Goal: Submit feedback/report problem: Submit feedback/report problem

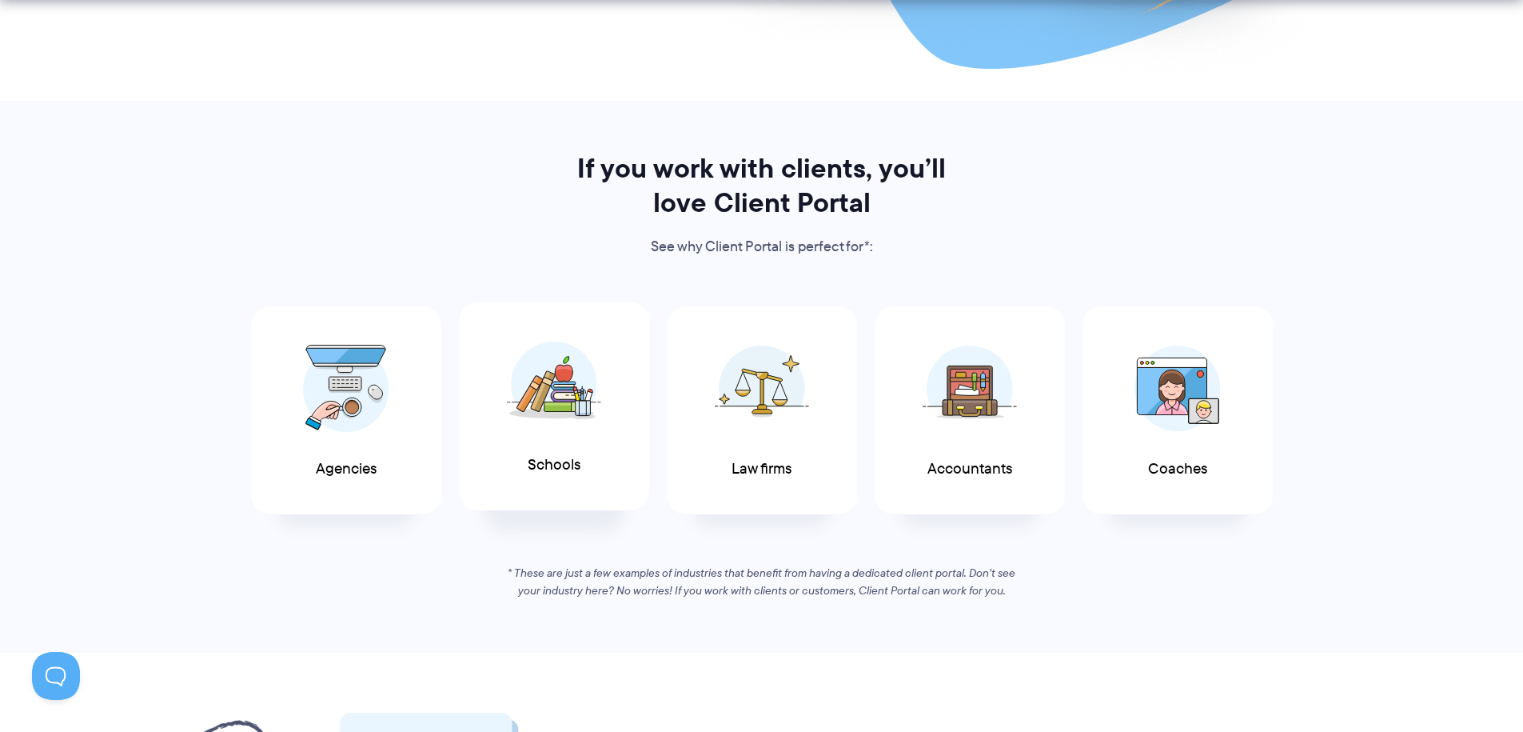
scroll to position [1205, 0]
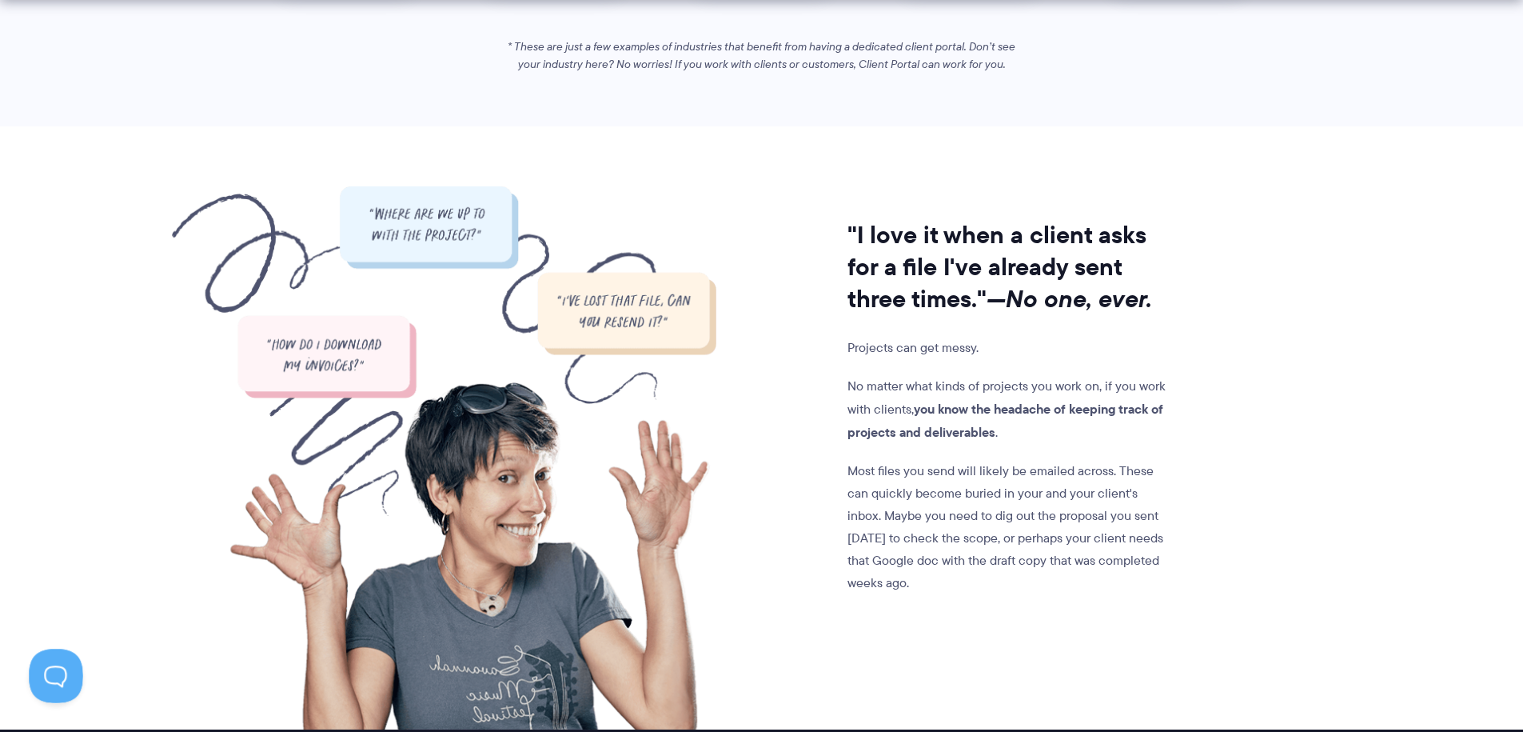
click at [50, 662] on button at bounding box center [53, 672] width 48 height 48
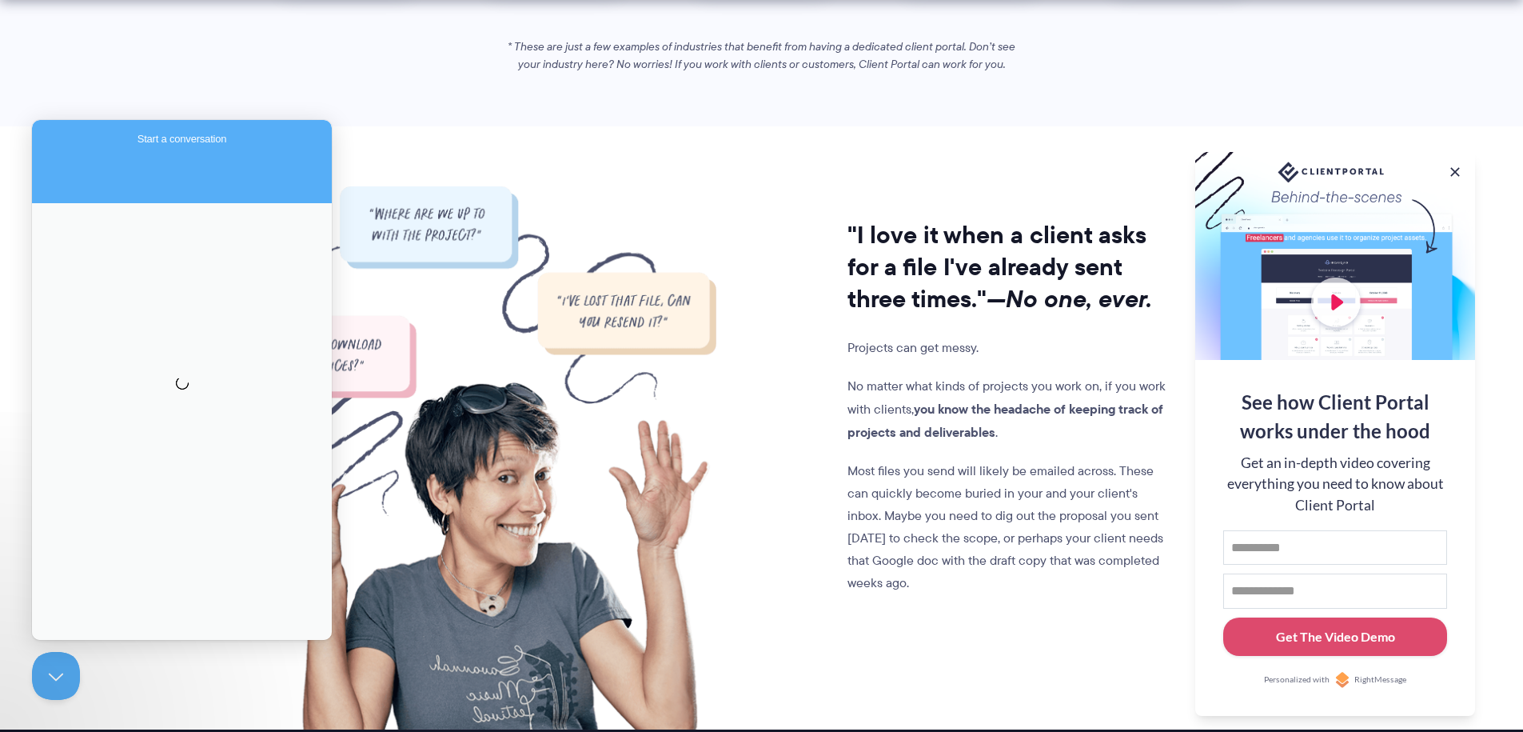
scroll to position [0, 0]
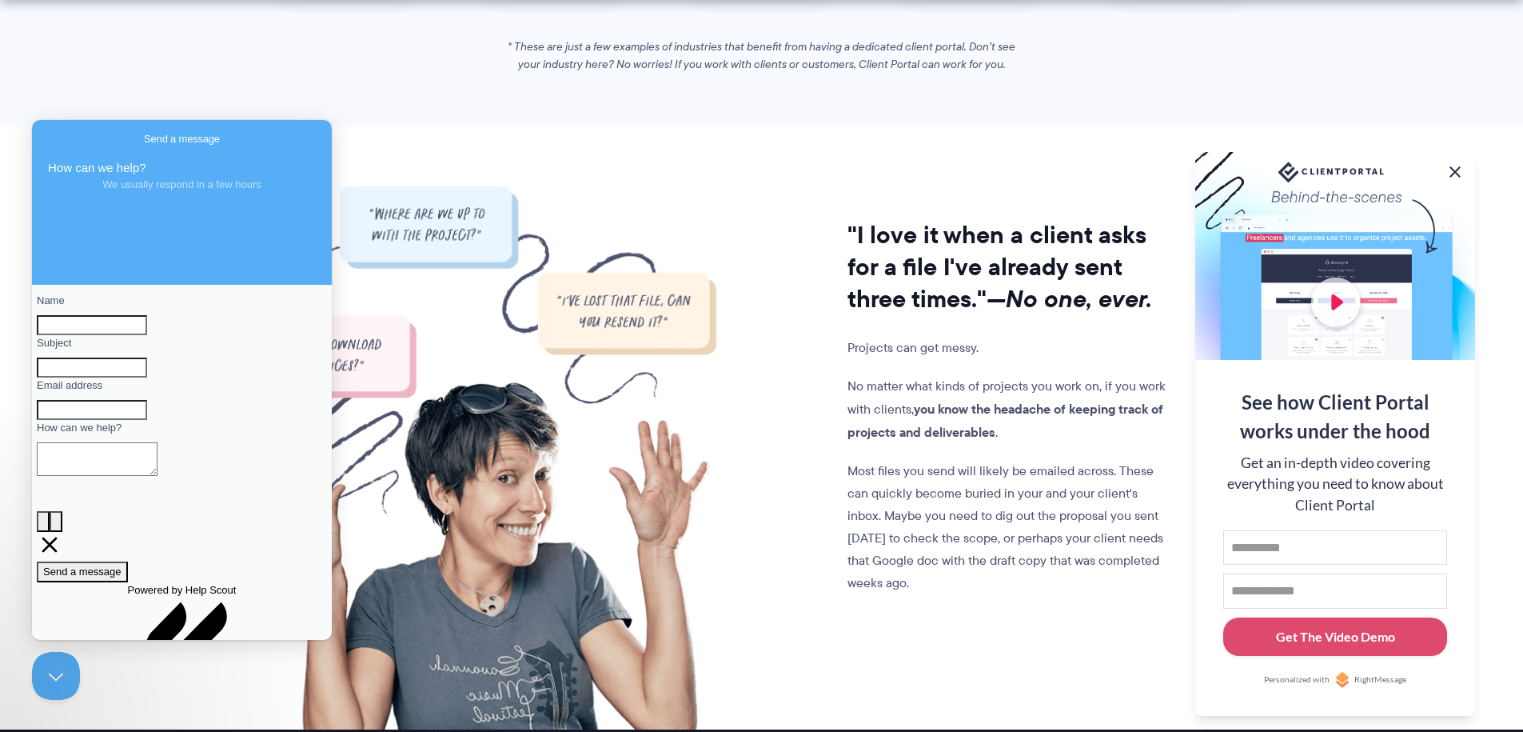
click at [1458, 166] on button at bounding box center [1455, 171] width 19 height 19
click at [1458, 166] on section ""I love it when a client asks for a file I've already sent three times." —No on…" at bounding box center [761, 427] width 1523 height 603
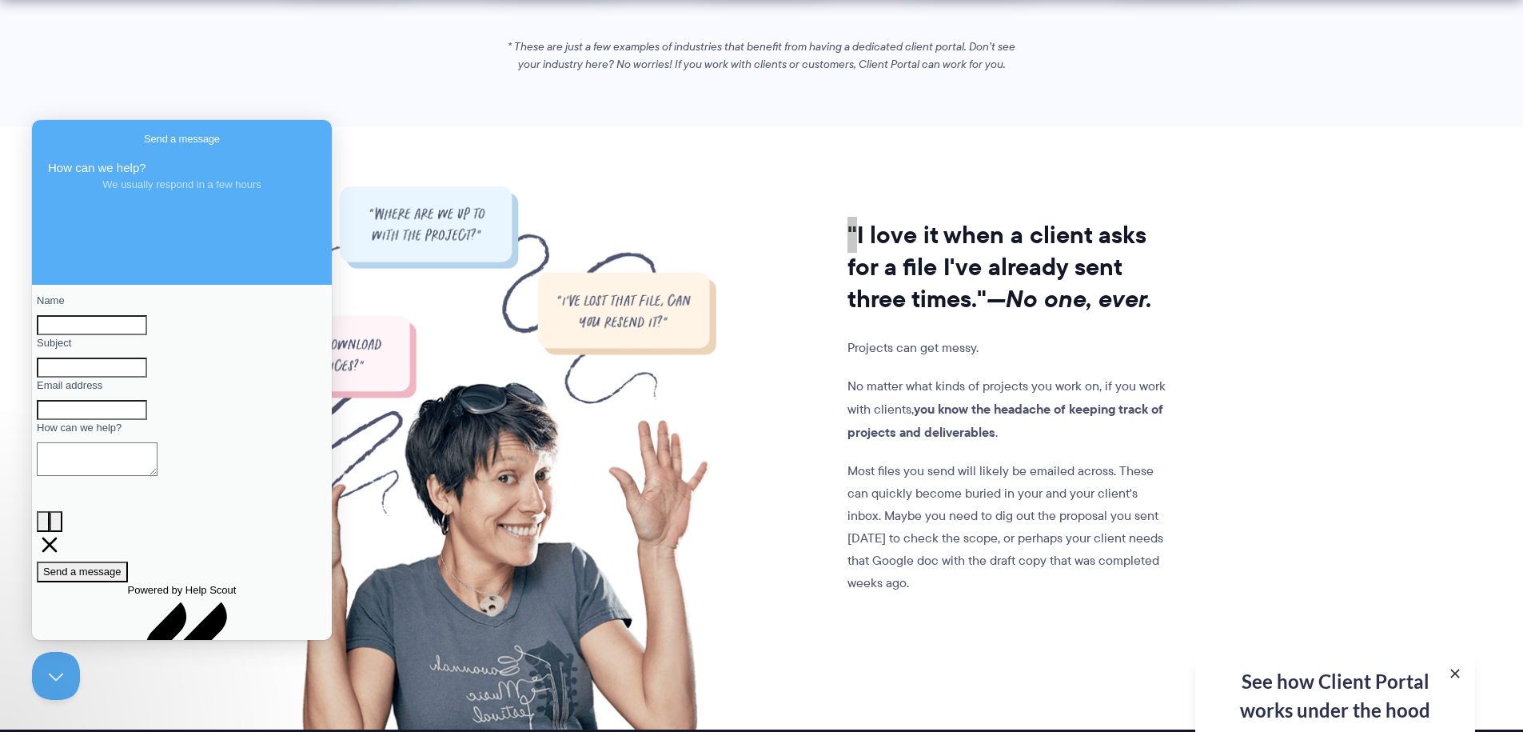
click at [97, 333] on input "Name" at bounding box center [92, 325] width 110 height 21
click at [63, 476] on textarea "How can we help?" at bounding box center [97, 459] width 121 height 34
click at [140, 323] on input "Name" at bounding box center [92, 325] width 110 height 21
type input "*******"
click at [112, 378] on input "Subject" at bounding box center [92, 367] width 110 height 21
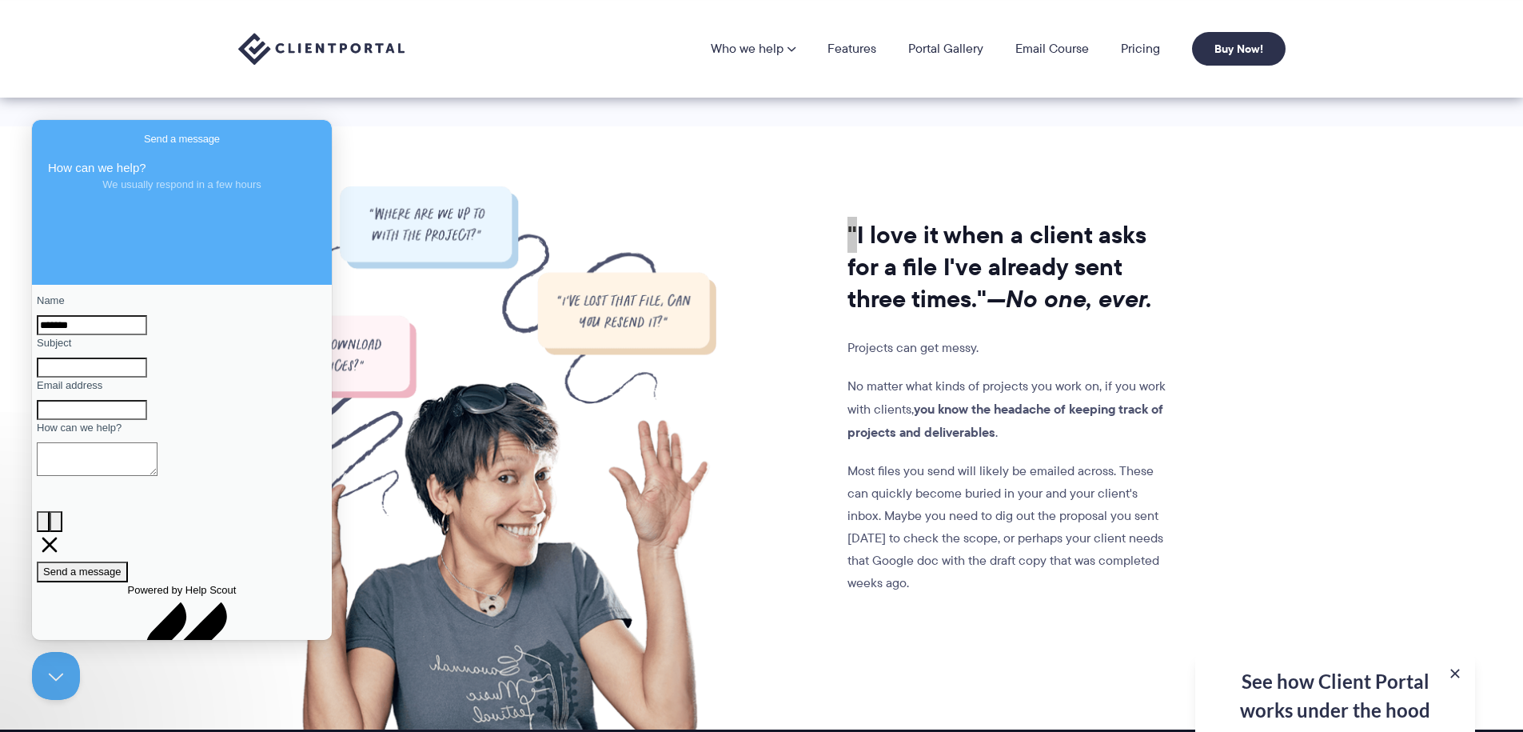
scroll to position [865, 0]
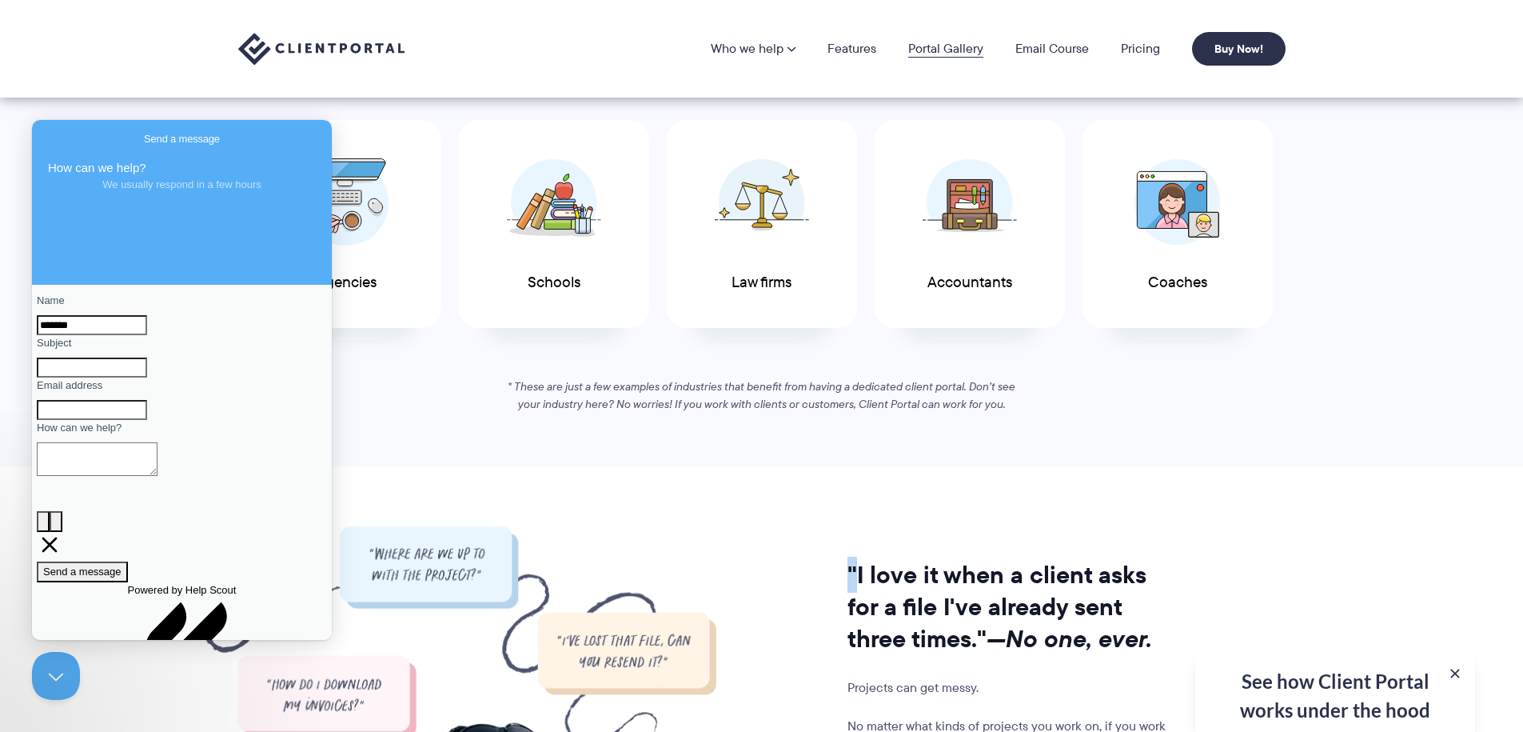
click at [940, 54] on link "Portal Gallery" at bounding box center [945, 48] width 75 height 13
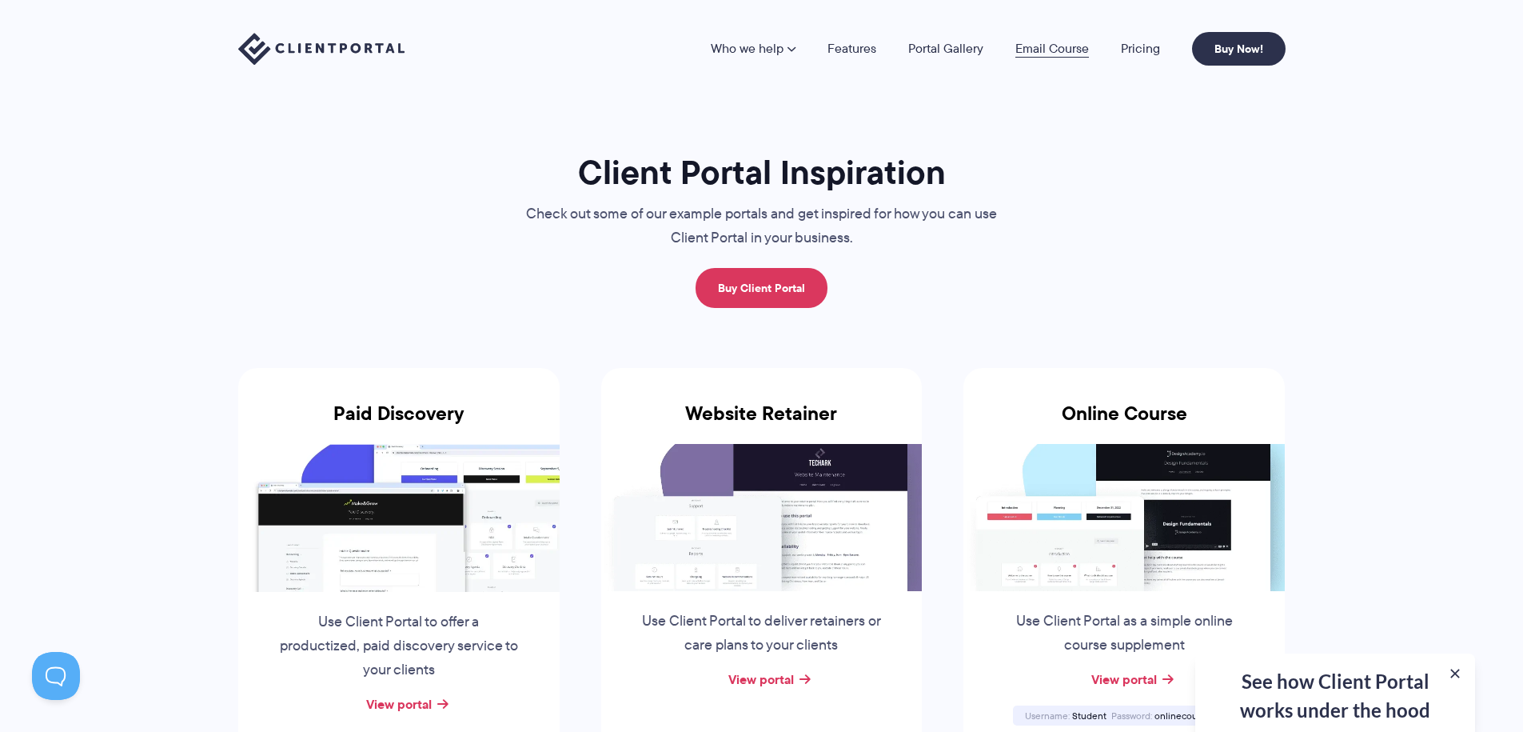
click at [1035, 42] on link "Email Course" at bounding box center [1052, 48] width 74 height 13
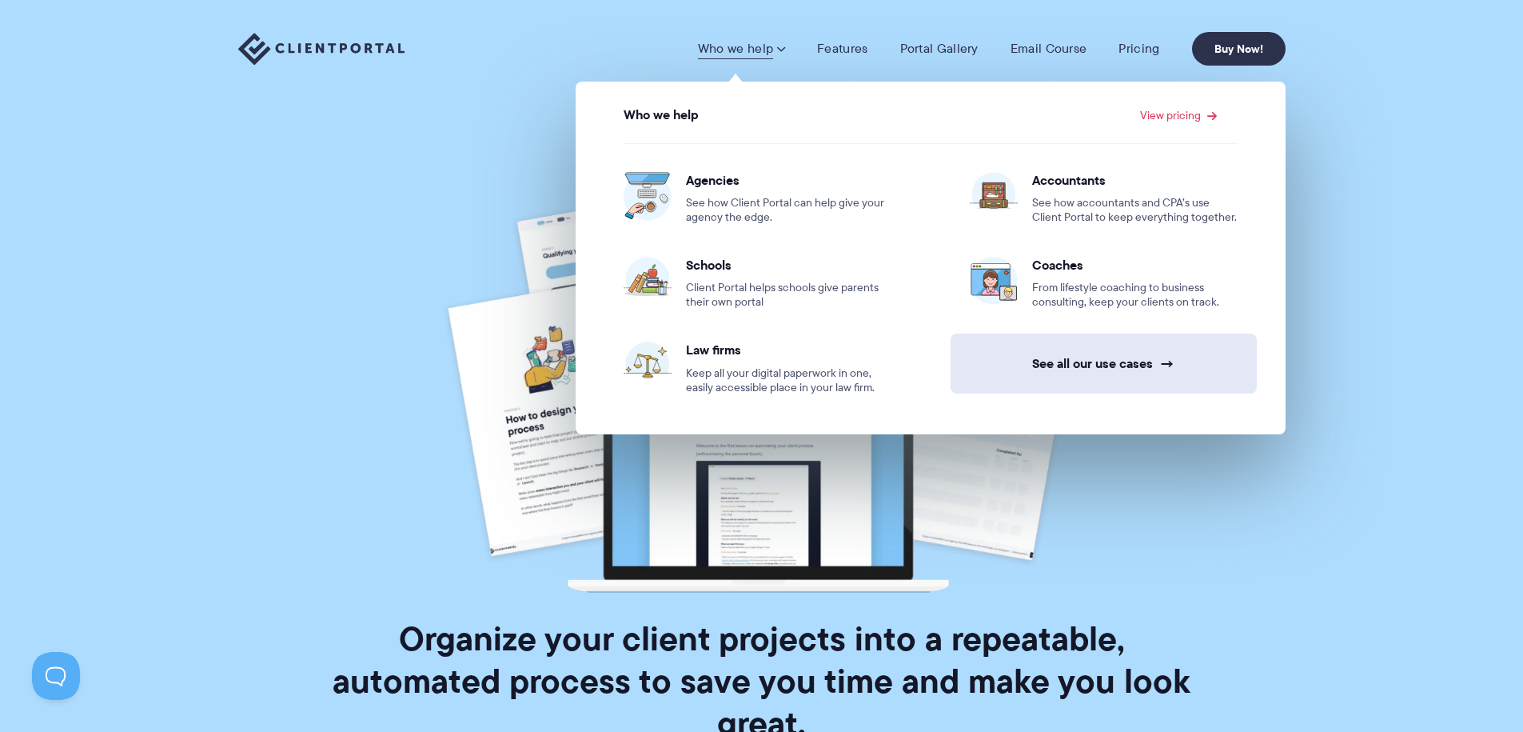
click at [1135, 375] on link "See all our use cases →" at bounding box center [1104, 363] width 306 height 60
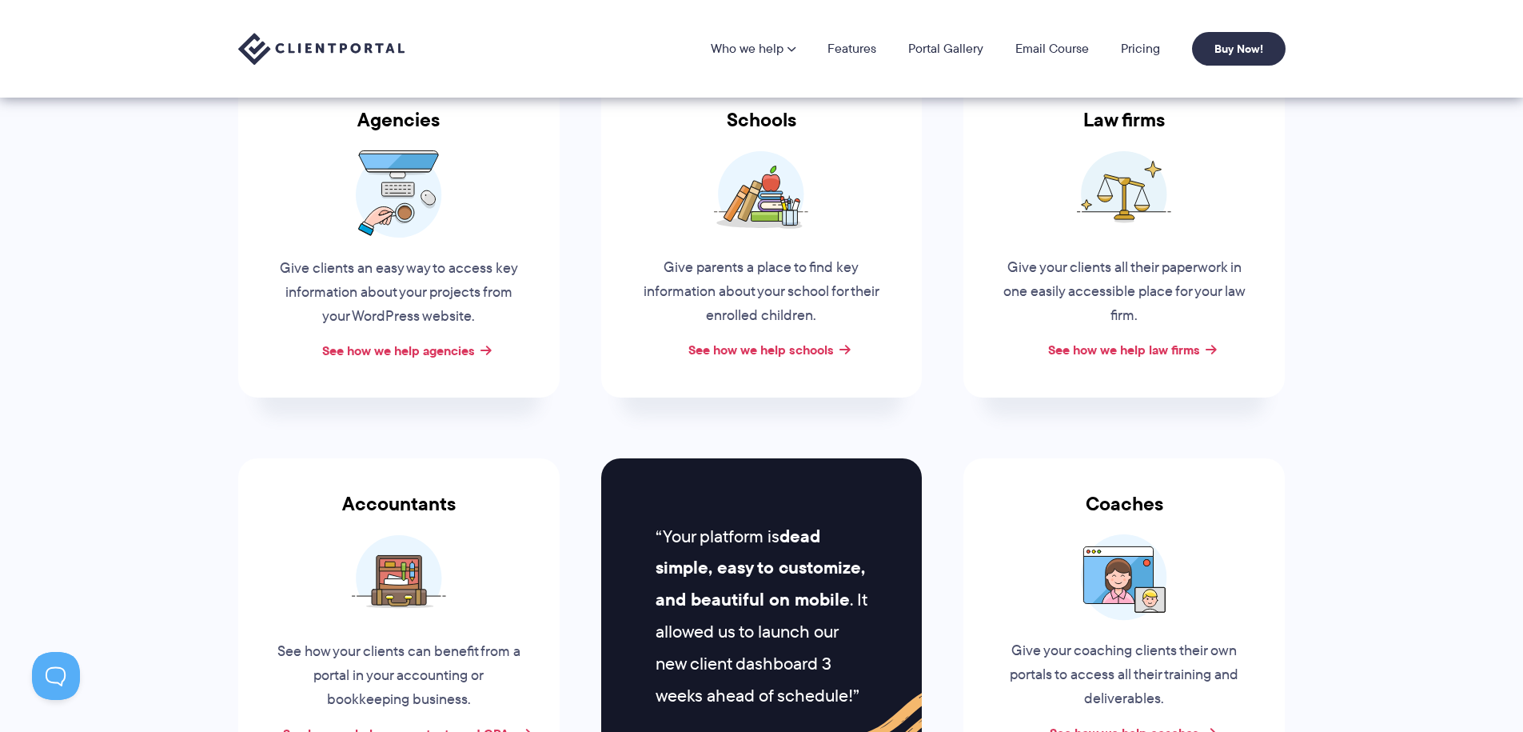
scroll to position [285, 0]
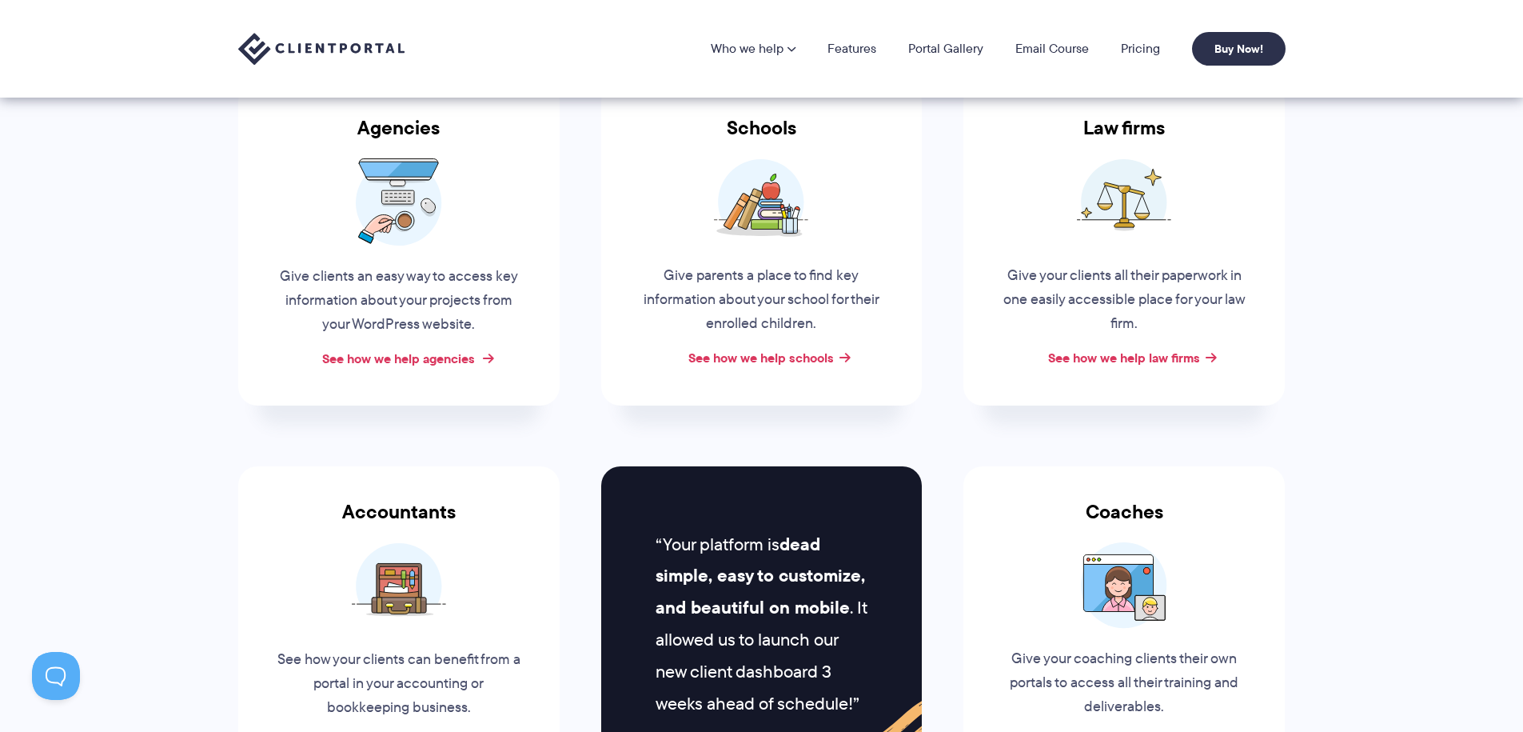
click at [437, 363] on link "See how we help agencies" at bounding box center [398, 358] width 153 height 19
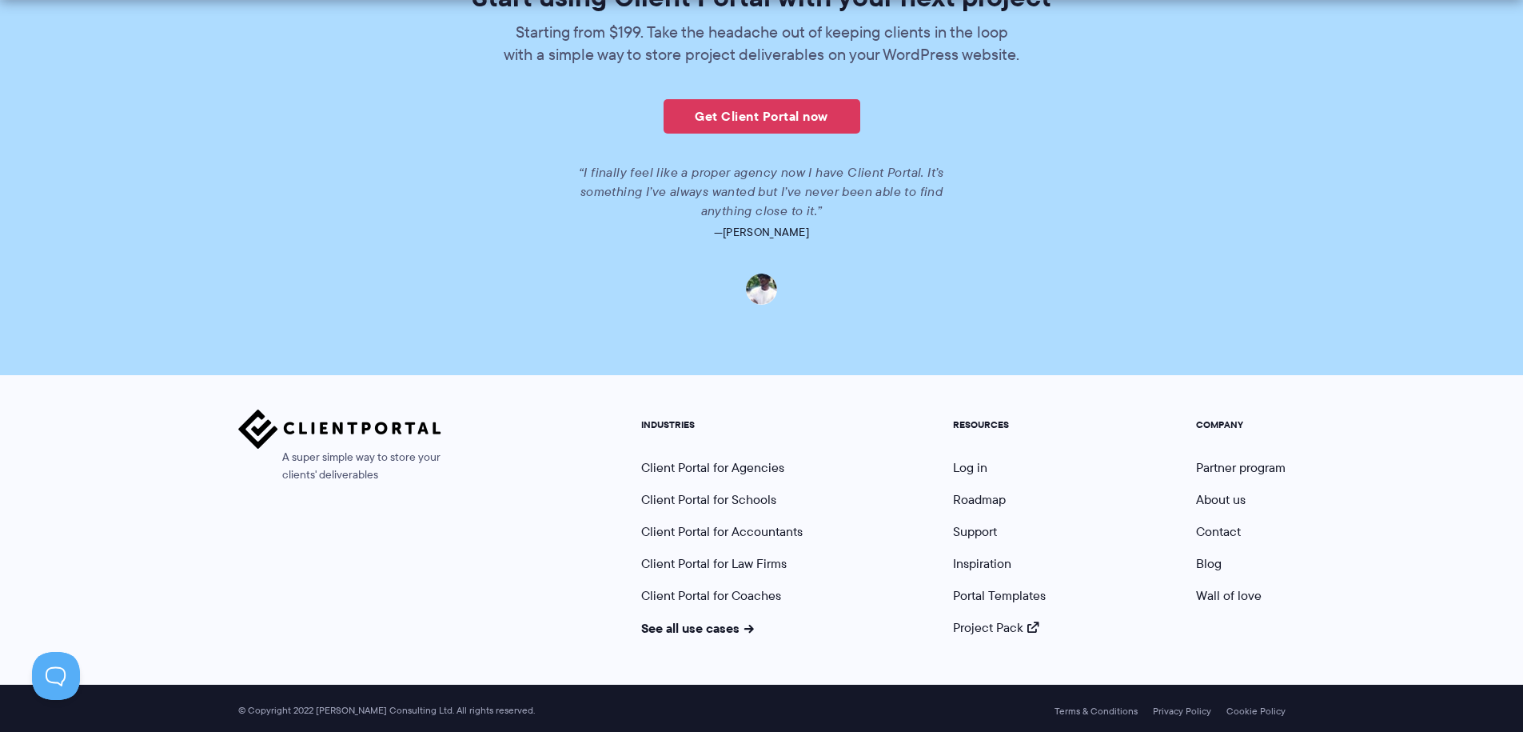
scroll to position [3689, 0]
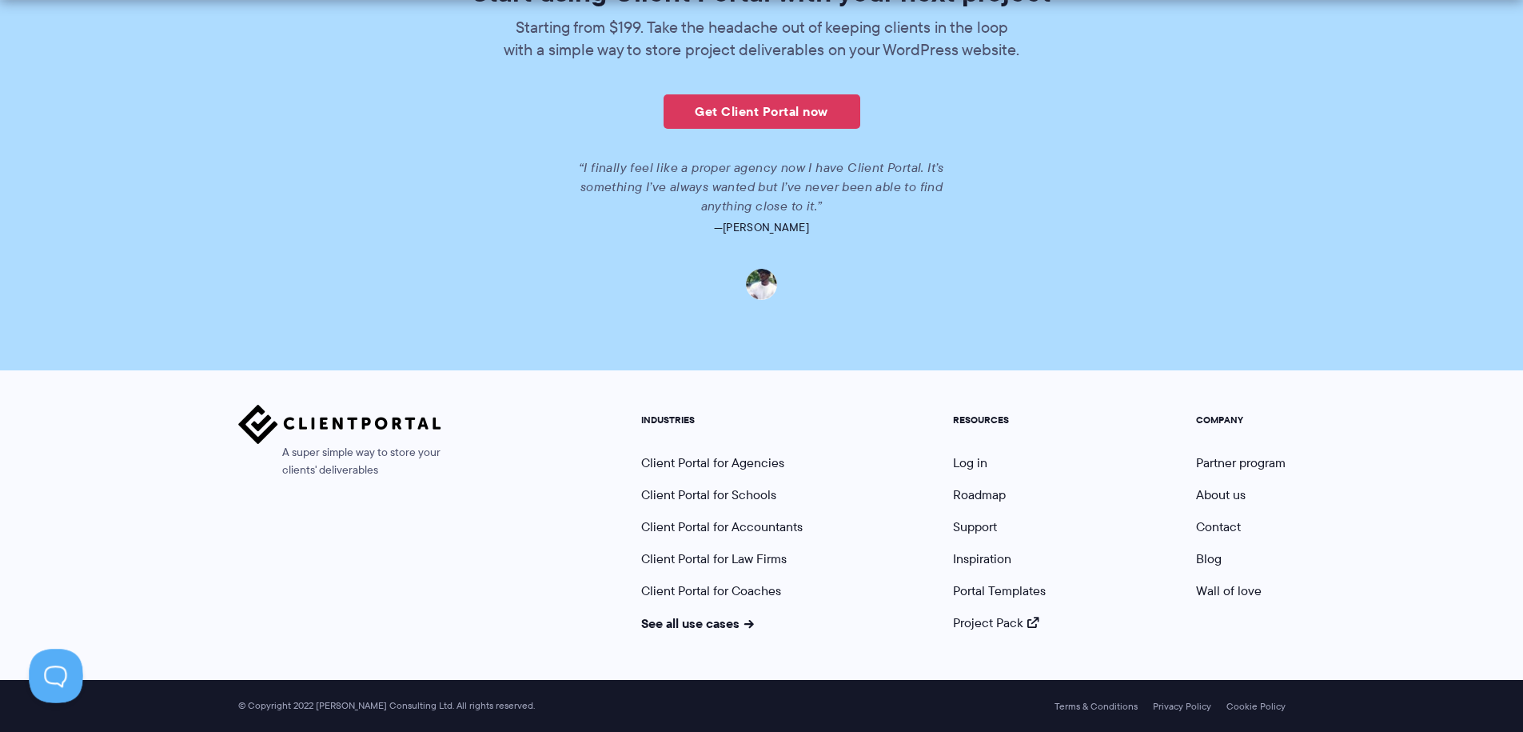
click at [36, 653] on button at bounding box center [53, 672] width 48 height 48
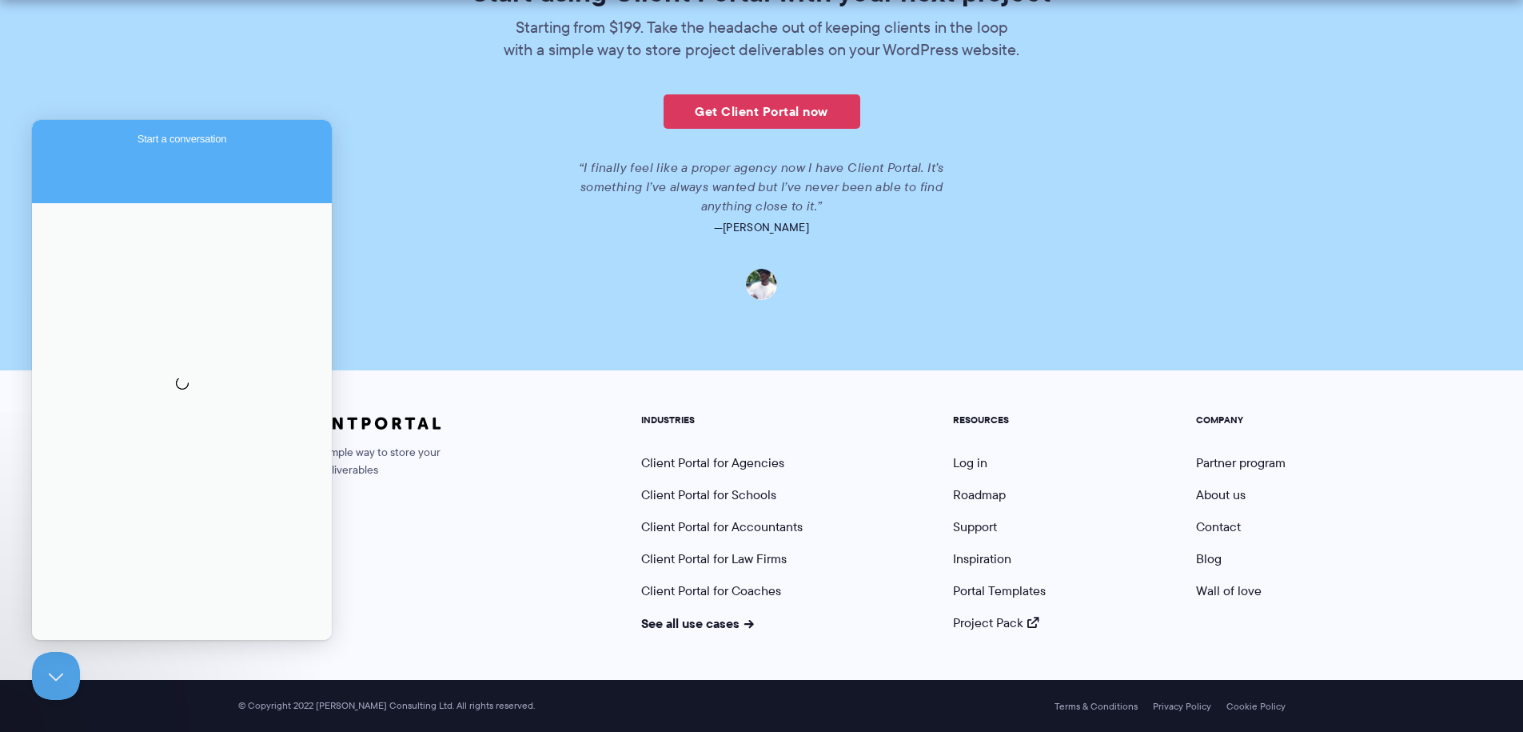
scroll to position [0, 0]
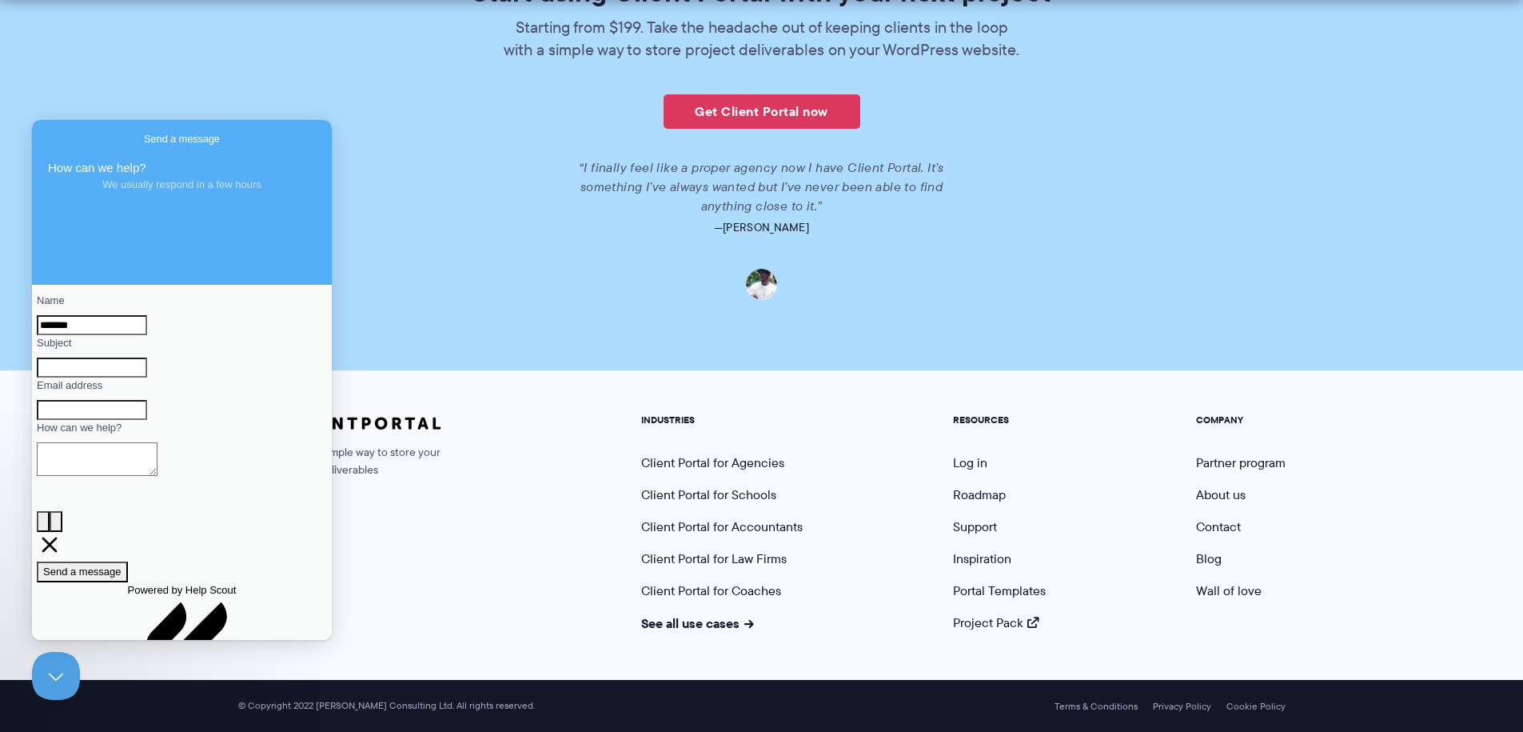
click at [127, 476] on textarea "How can we help?" at bounding box center [97, 459] width 121 height 34
paste textarea "**********"
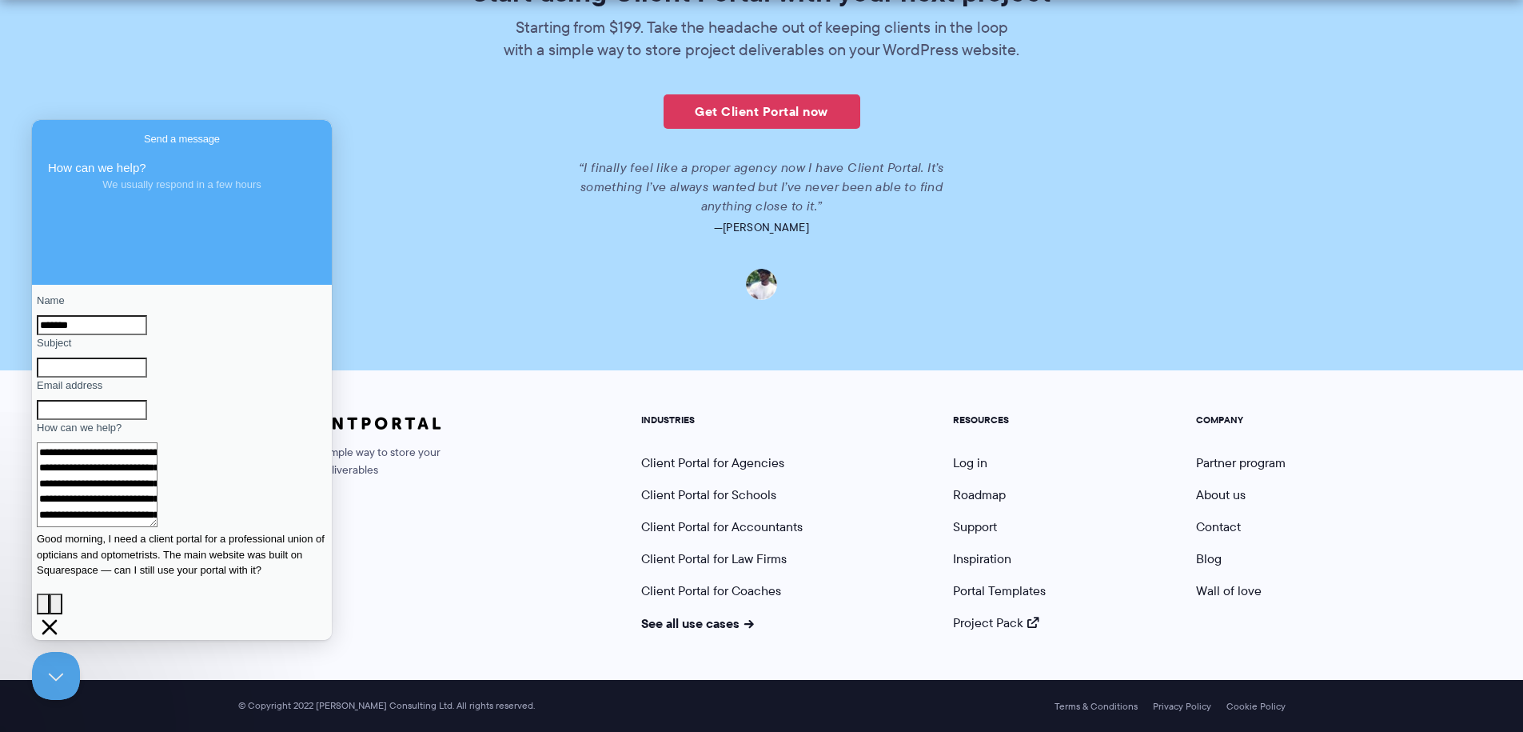
scroll to position [3, 0]
type textarea "**********"
click at [122, 421] on input "Email address" at bounding box center [92, 410] width 110 height 21
type input "**********"
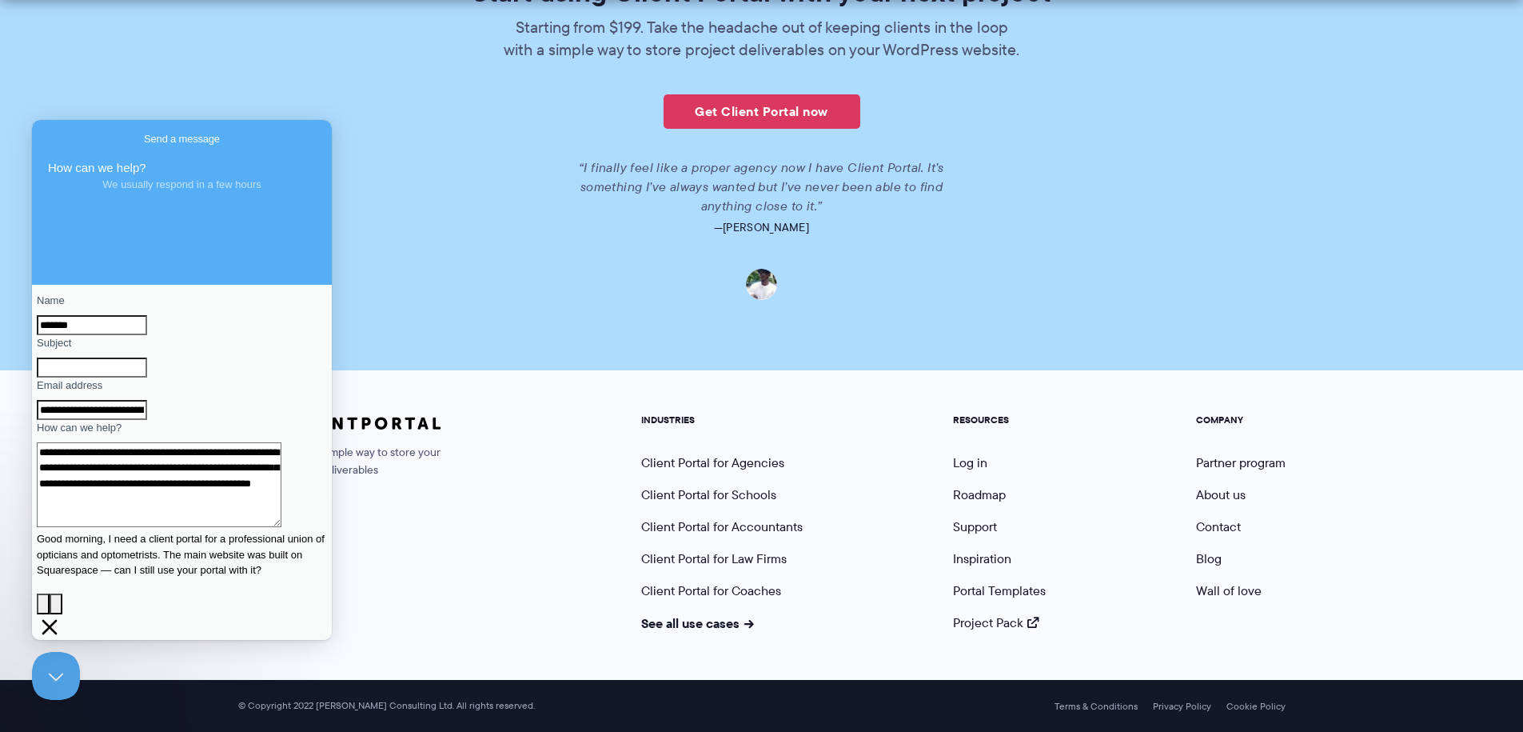
click at [147, 378] on input "Subject" at bounding box center [92, 367] width 110 height 21
type input "*"
drag, startPoint x: 174, startPoint y: 398, endPoint x: 26, endPoint y: 381, distance: 148.1
click at [32, 381] on html "**********" at bounding box center [182, 380] width 300 height 520
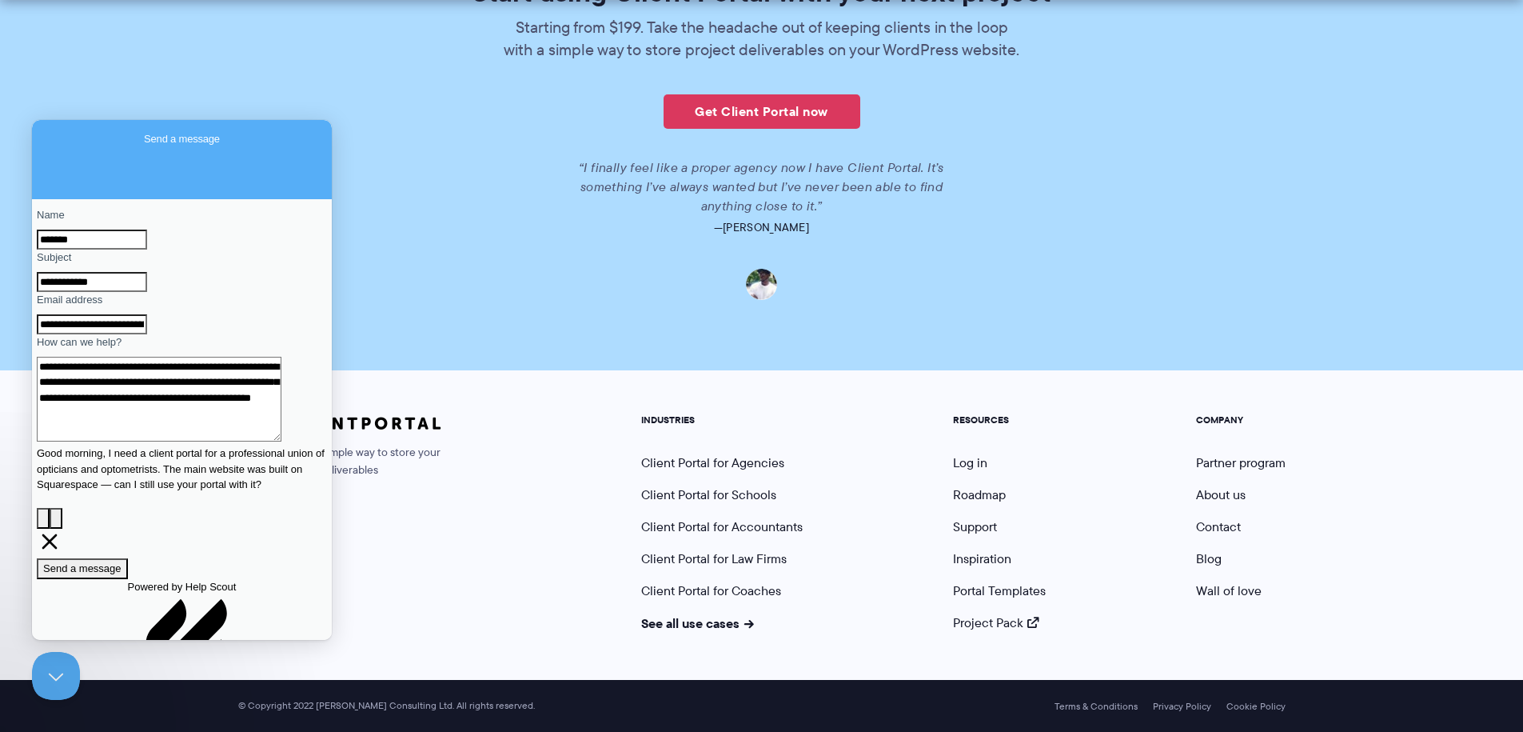
scroll to position [87, 0]
type input "**********"
click at [122, 561] on span "Send a message" at bounding box center [82, 566] width 78 height 12
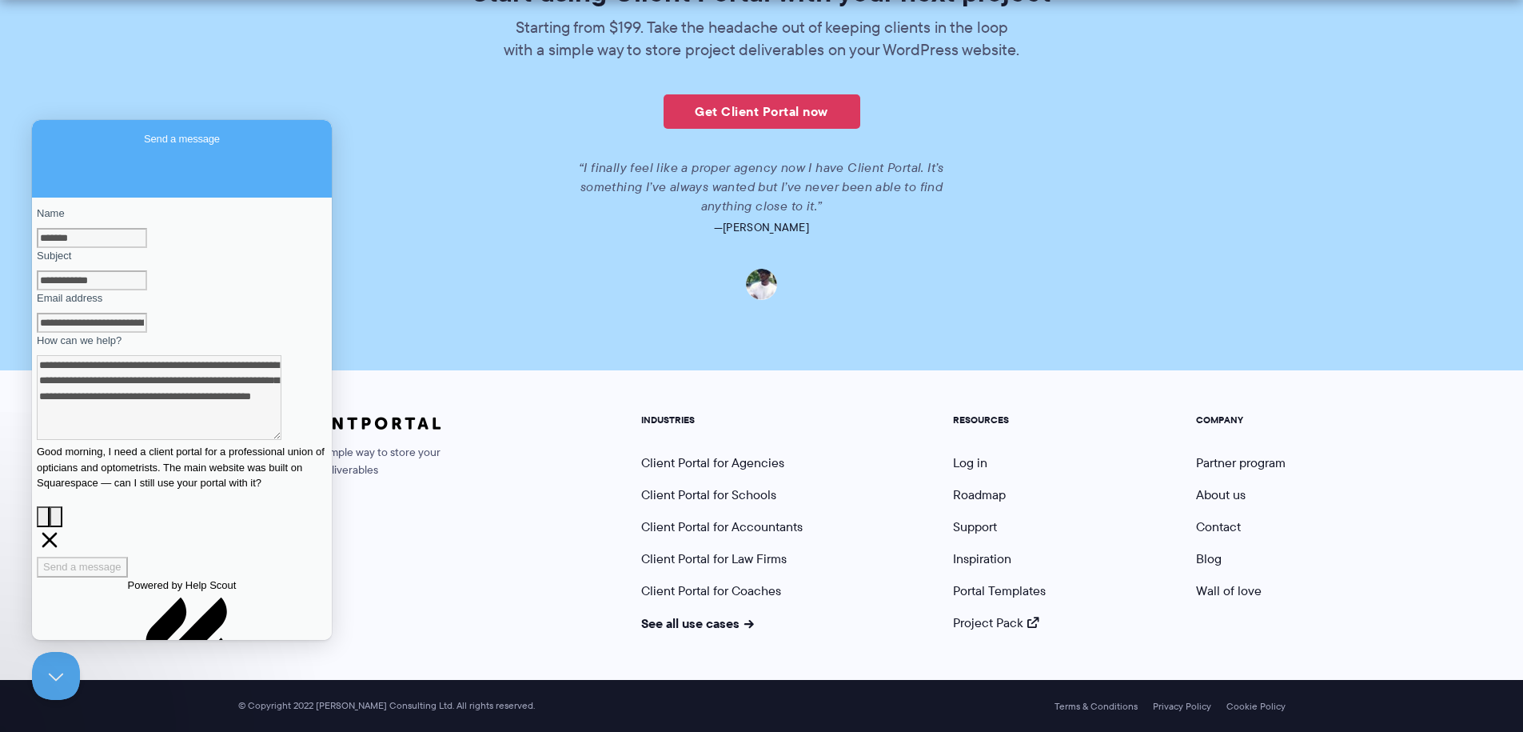
scroll to position [0, 0]
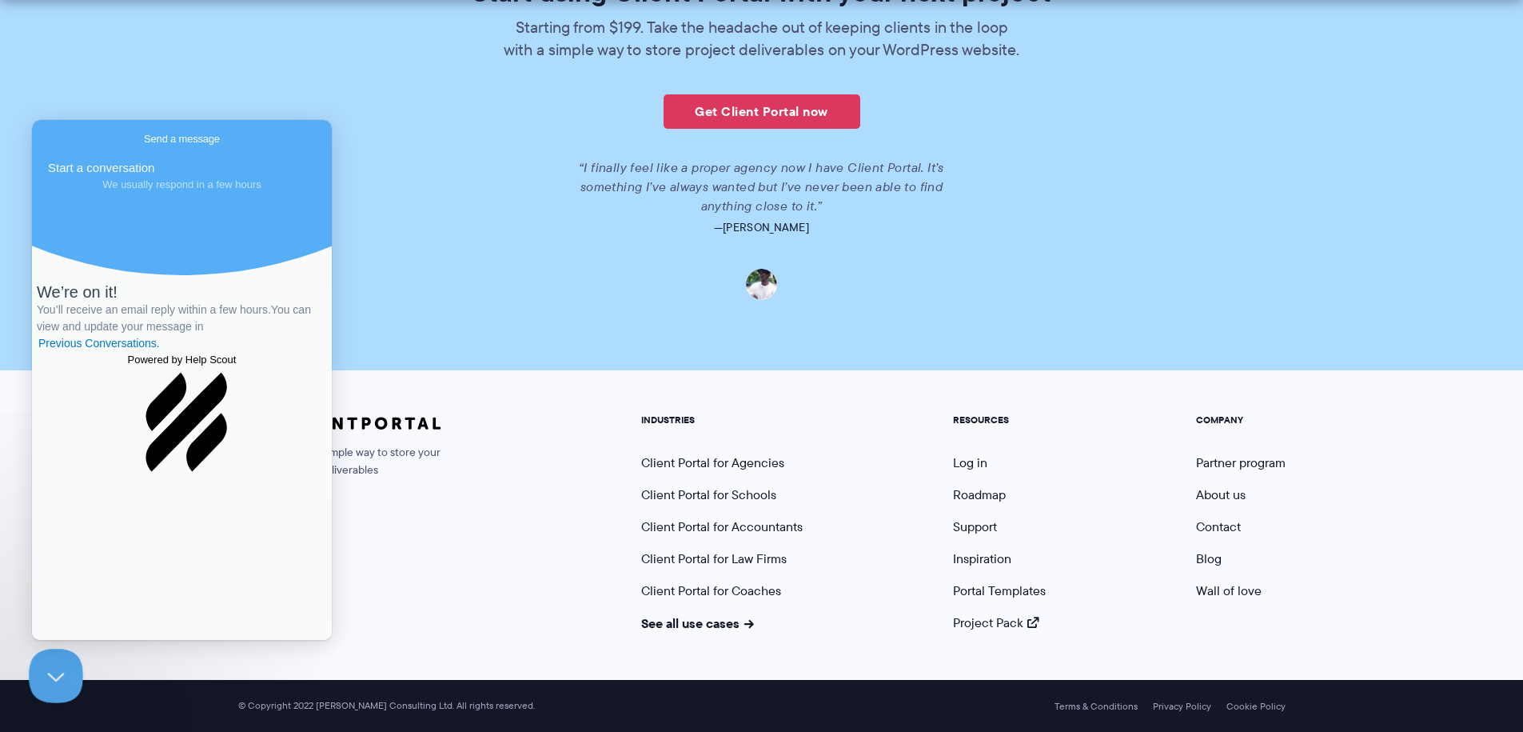
click at [56, 668] on button "Close Beacon popover" at bounding box center [53, 672] width 48 height 48
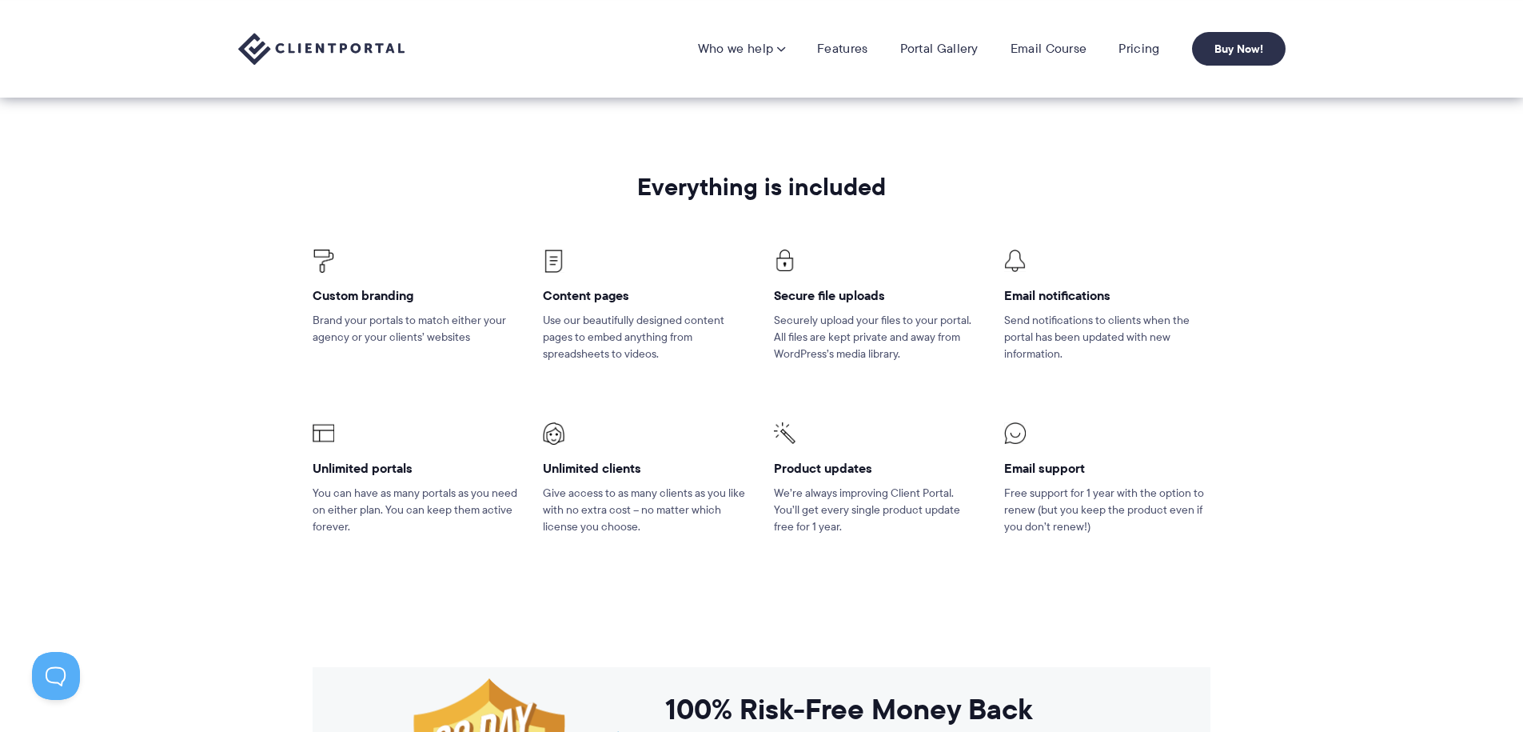
scroll to position [2120, 0]
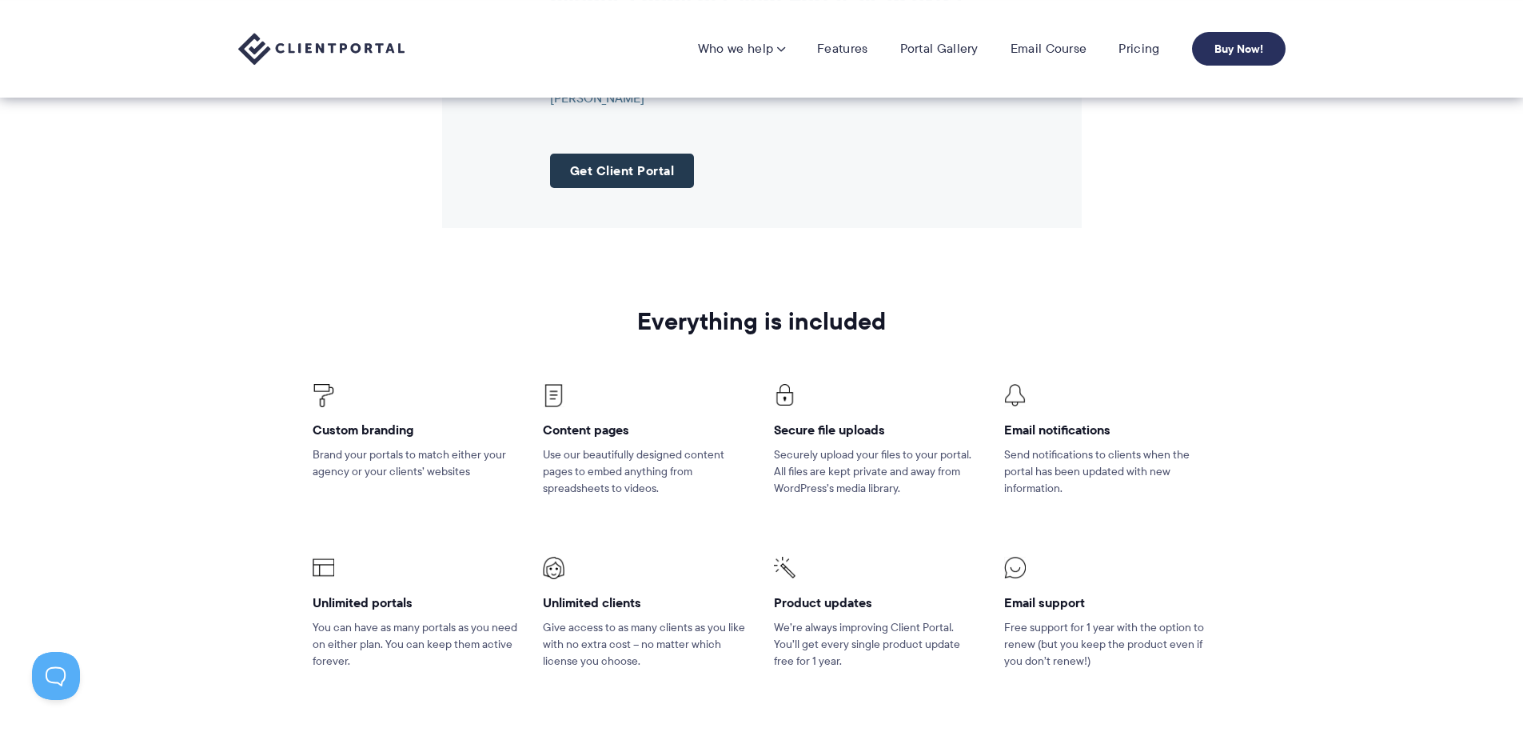
click at [1233, 46] on link "Buy Now!" at bounding box center [1239, 49] width 94 height 34
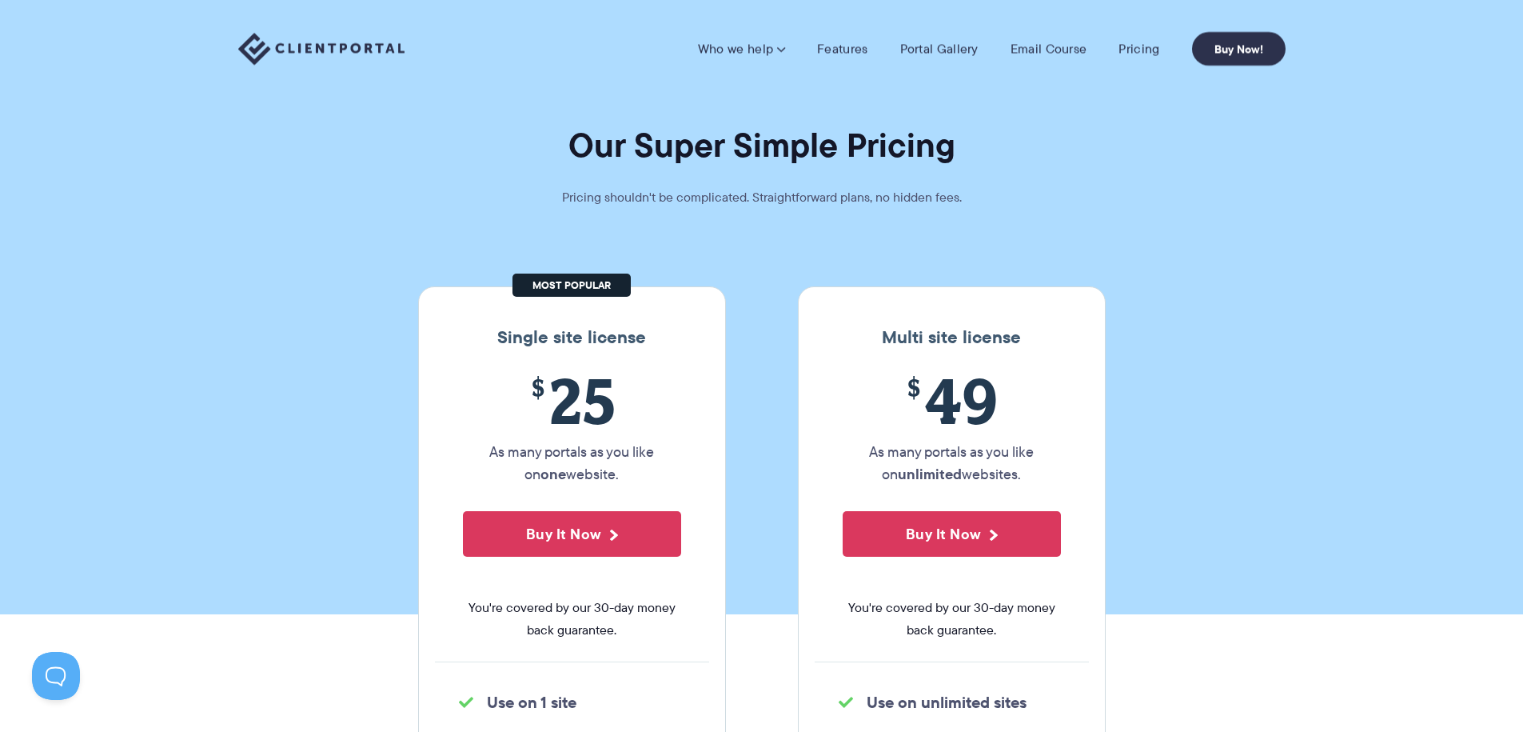
click at [763, 47] on link "Who we help" at bounding box center [741, 49] width 87 height 16
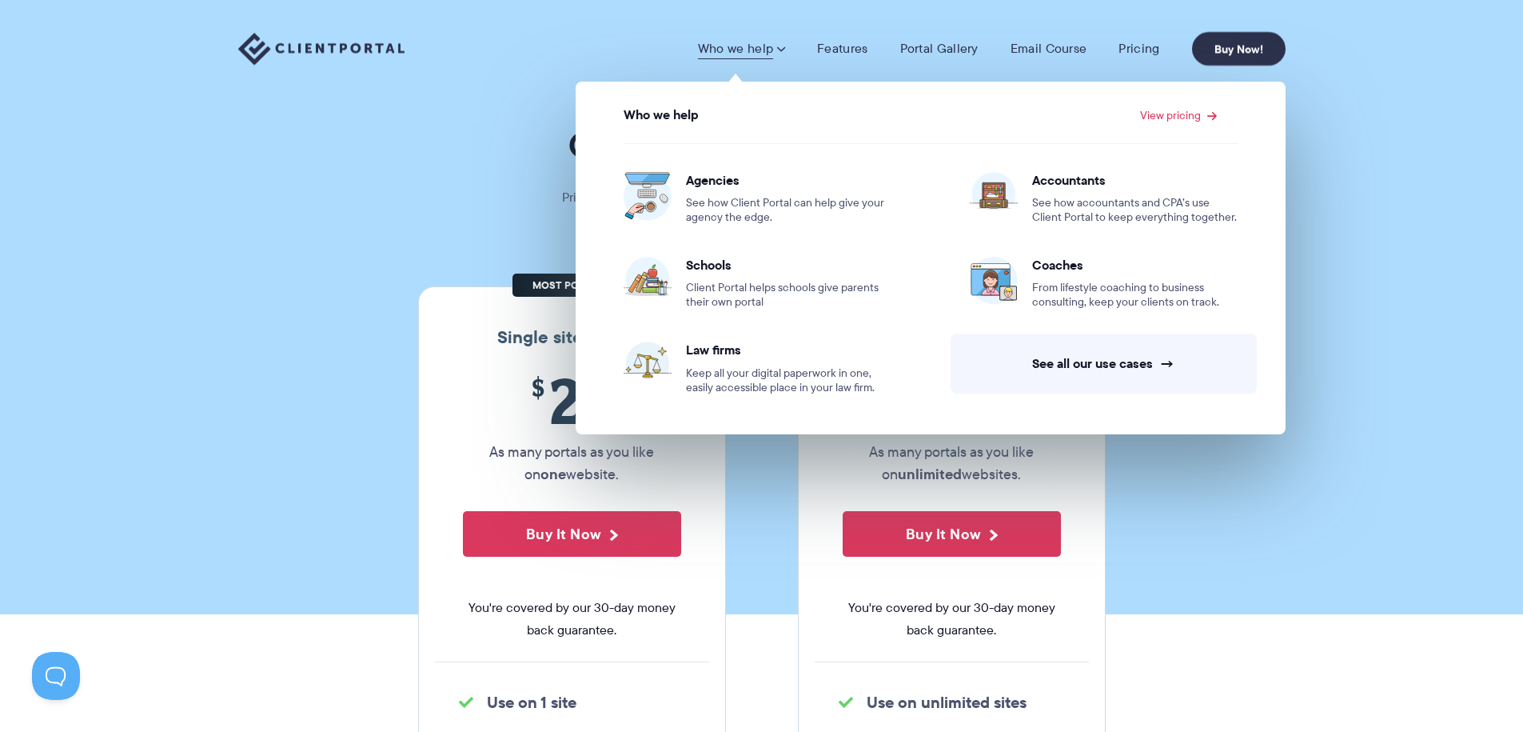
click at [349, 56] on img at bounding box center [321, 49] width 166 height 33
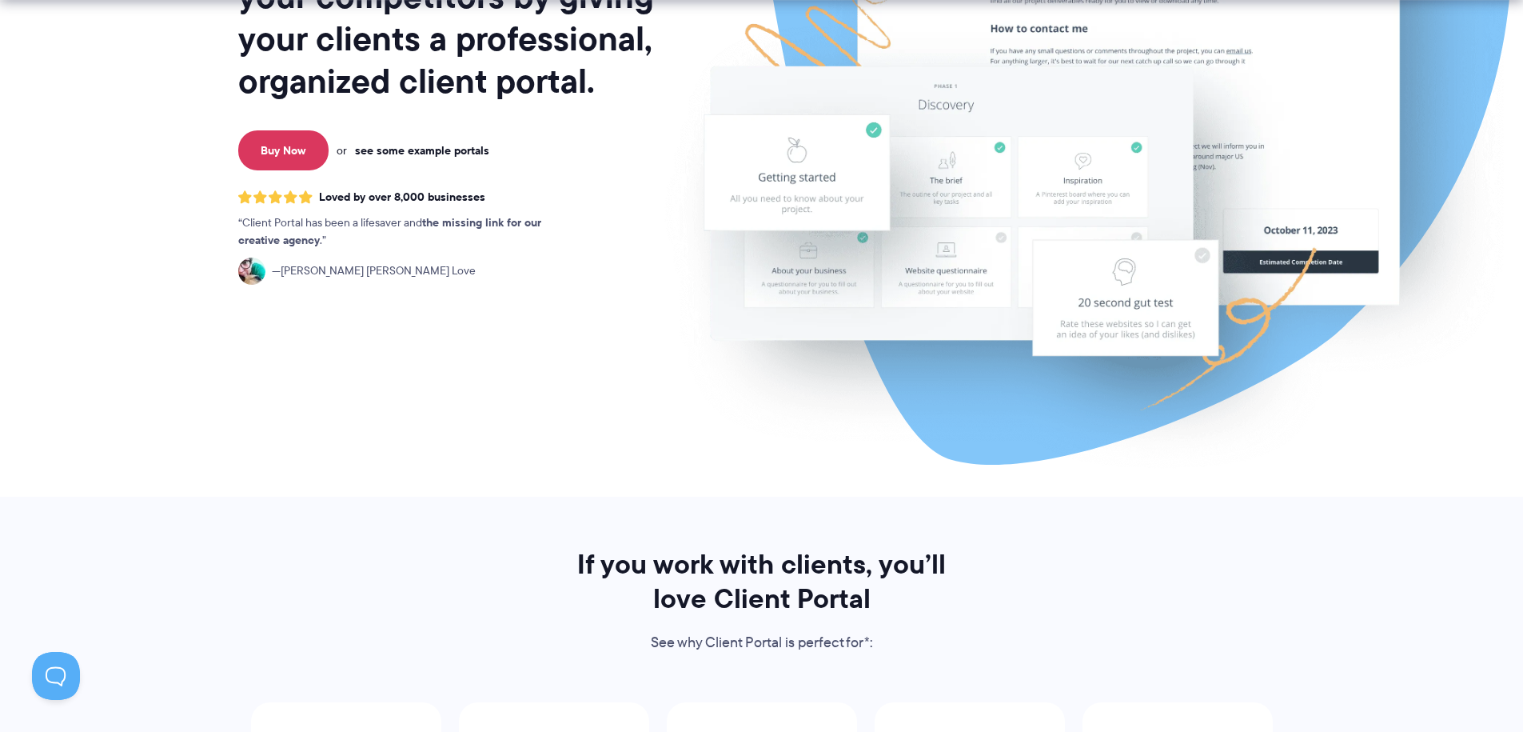
scroll to position [659, 0]
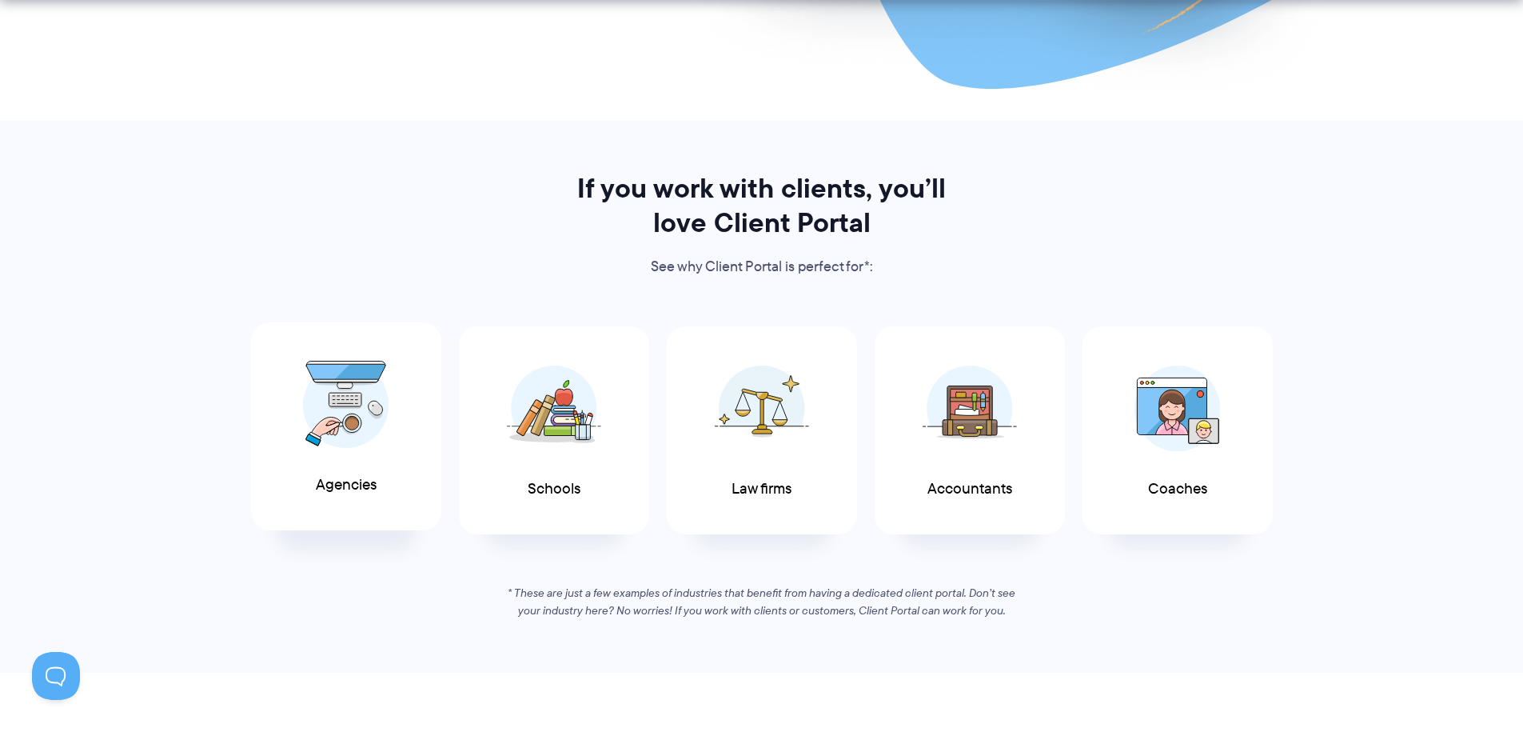
click at [403, 453] on div "Agencies" at bounding box center [346, 426] width 190 height 209
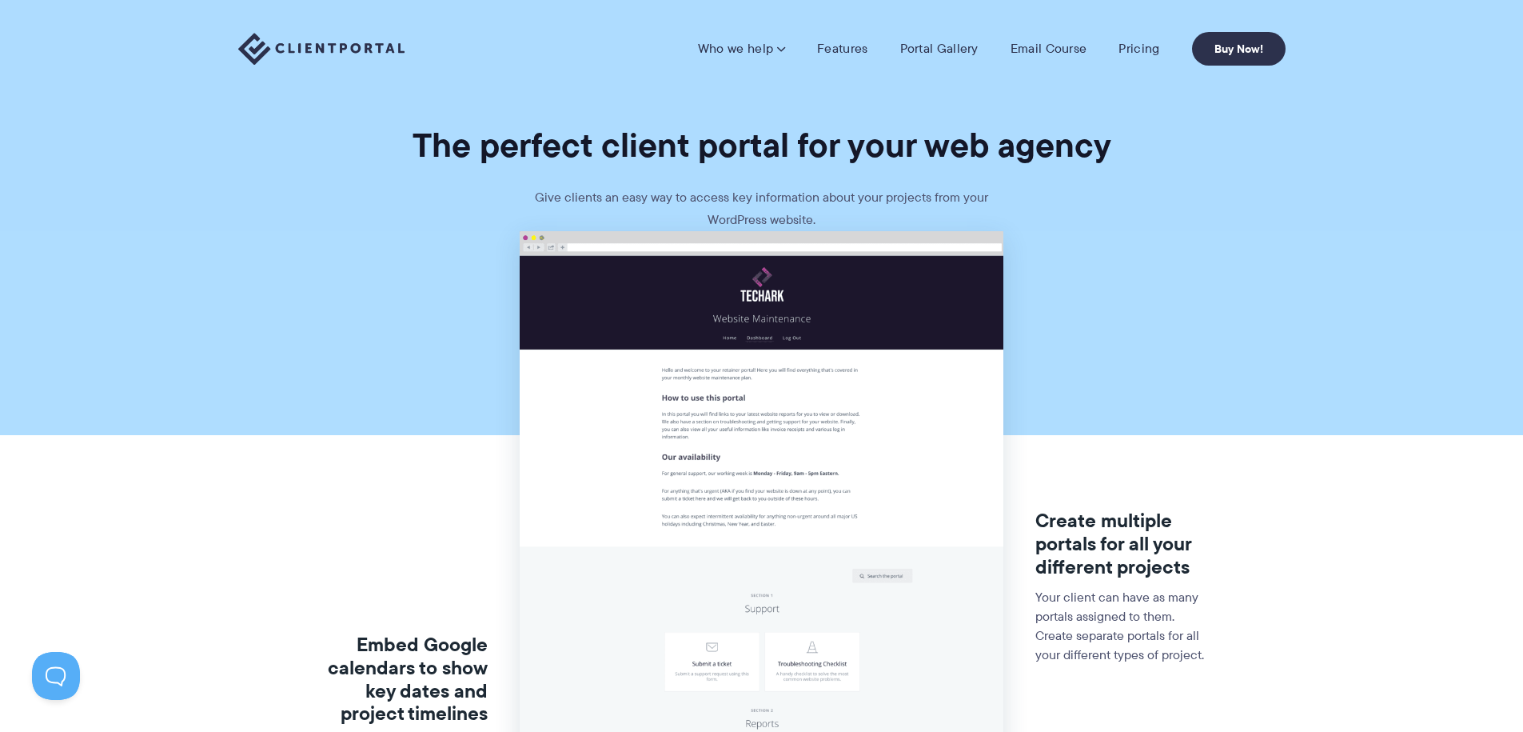
click at [753, 373] on img at bounding box center [762, 707] width 484 height 952
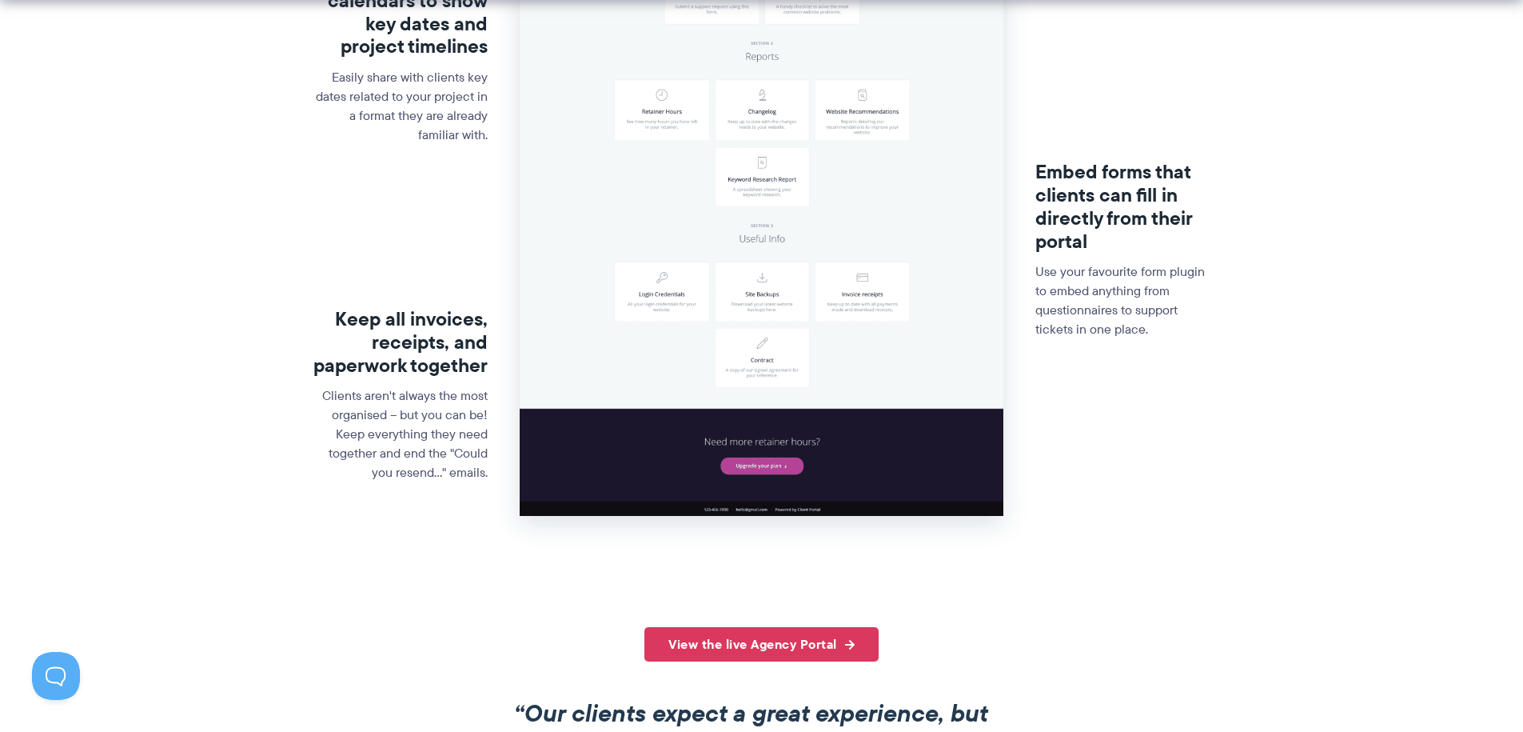
scroll to position [676, 0]
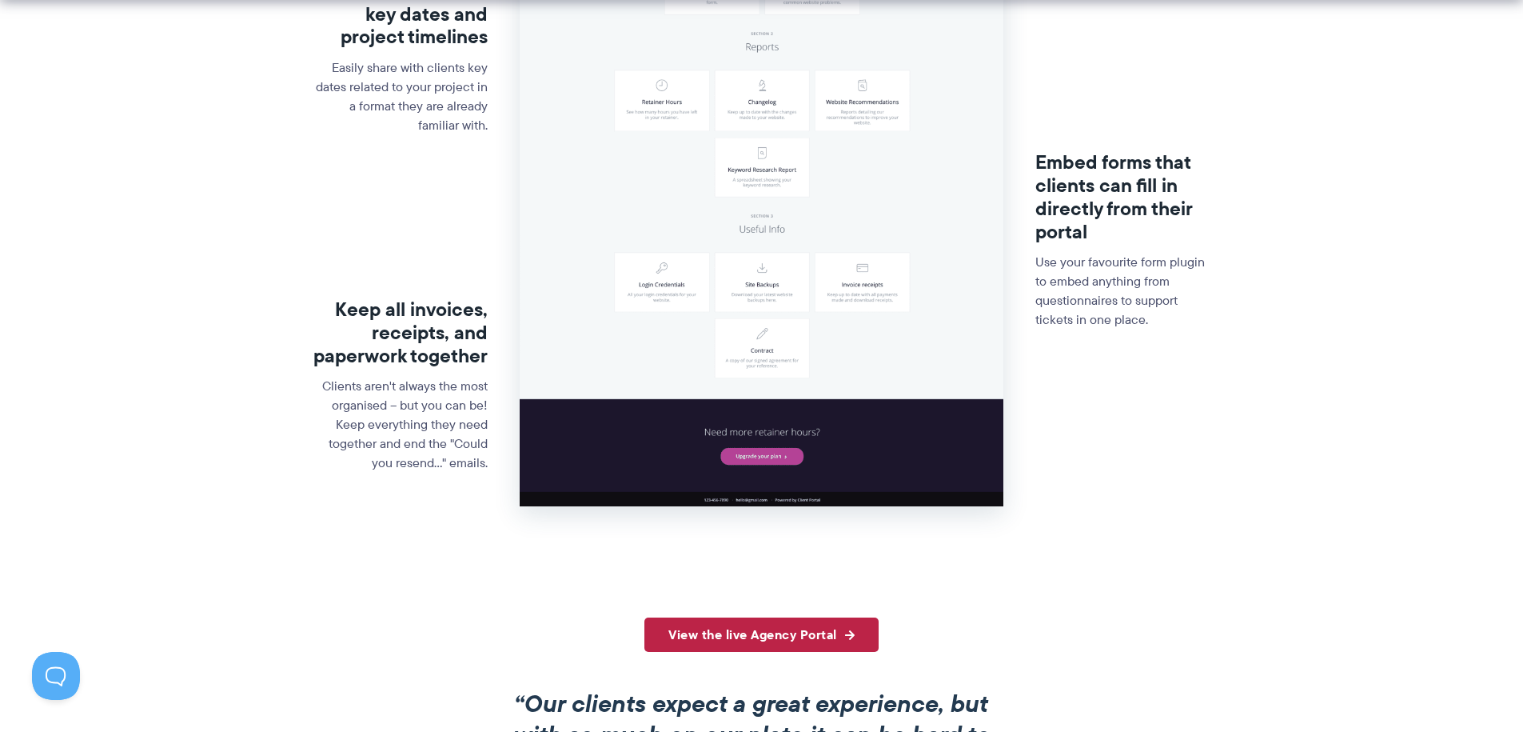
click at [712, 630] on link "View the live Agency Portal" at bounding box center [761, 634] width 234 height 34
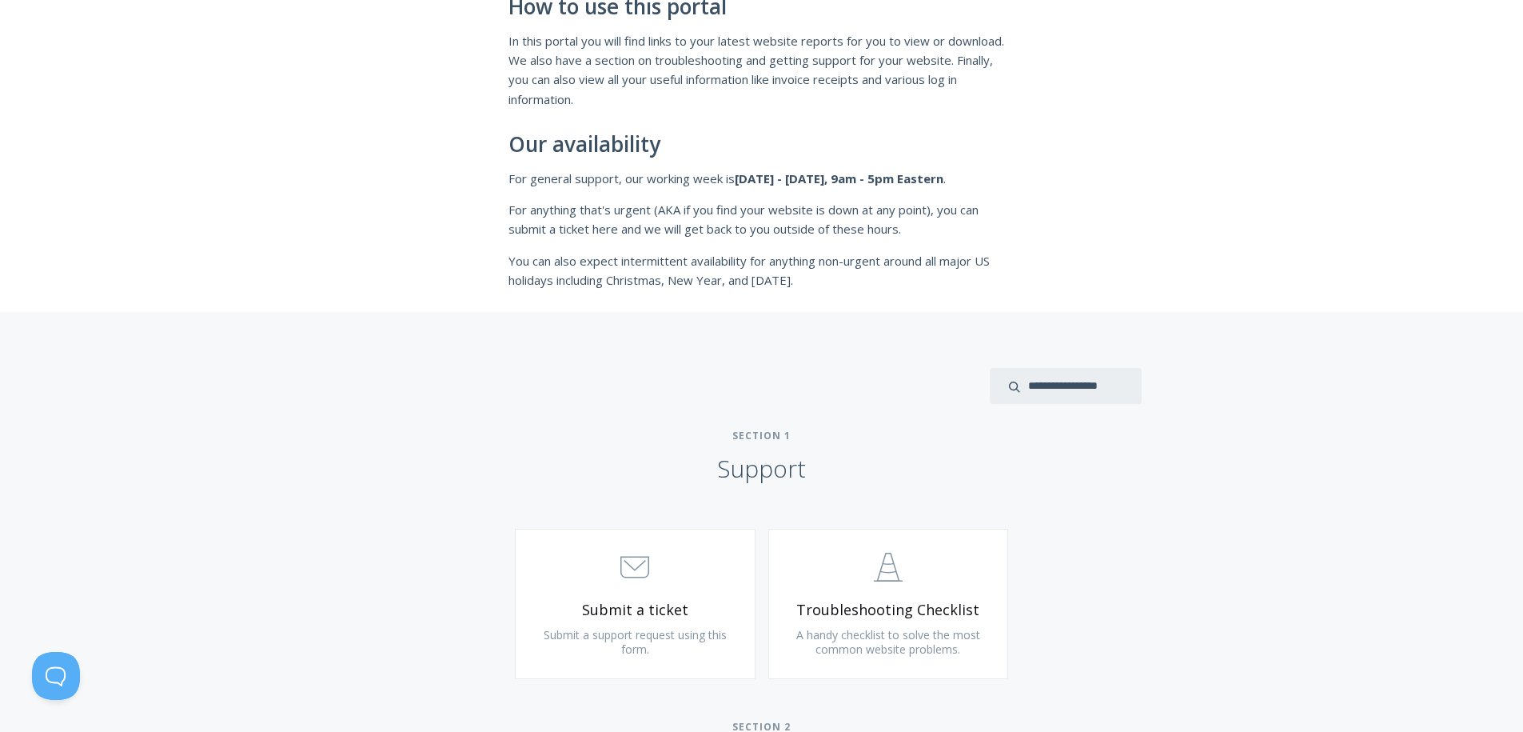
scroll to position [421, 0]
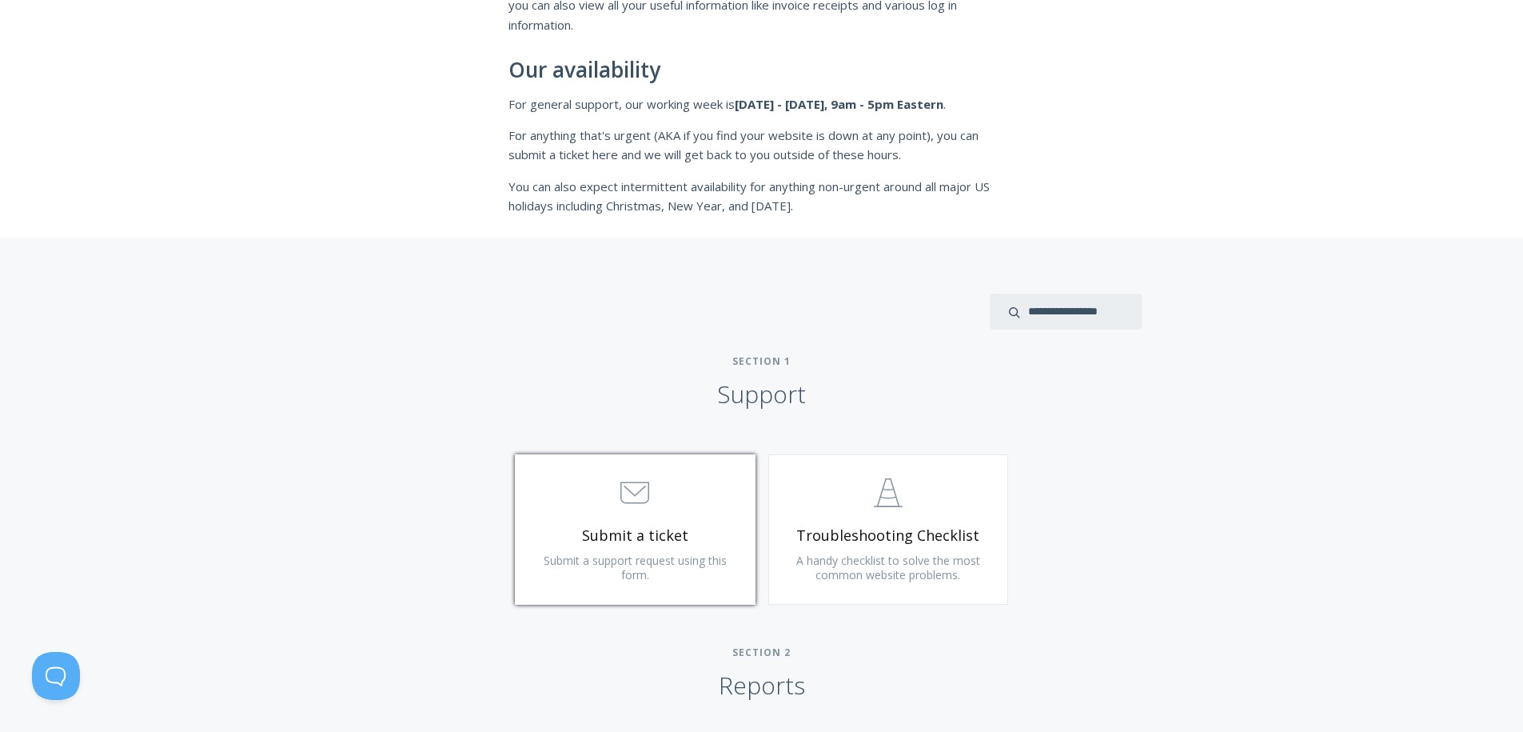
click at [632, 503] on icon at bounding box center [635, 493] width 28 height 21
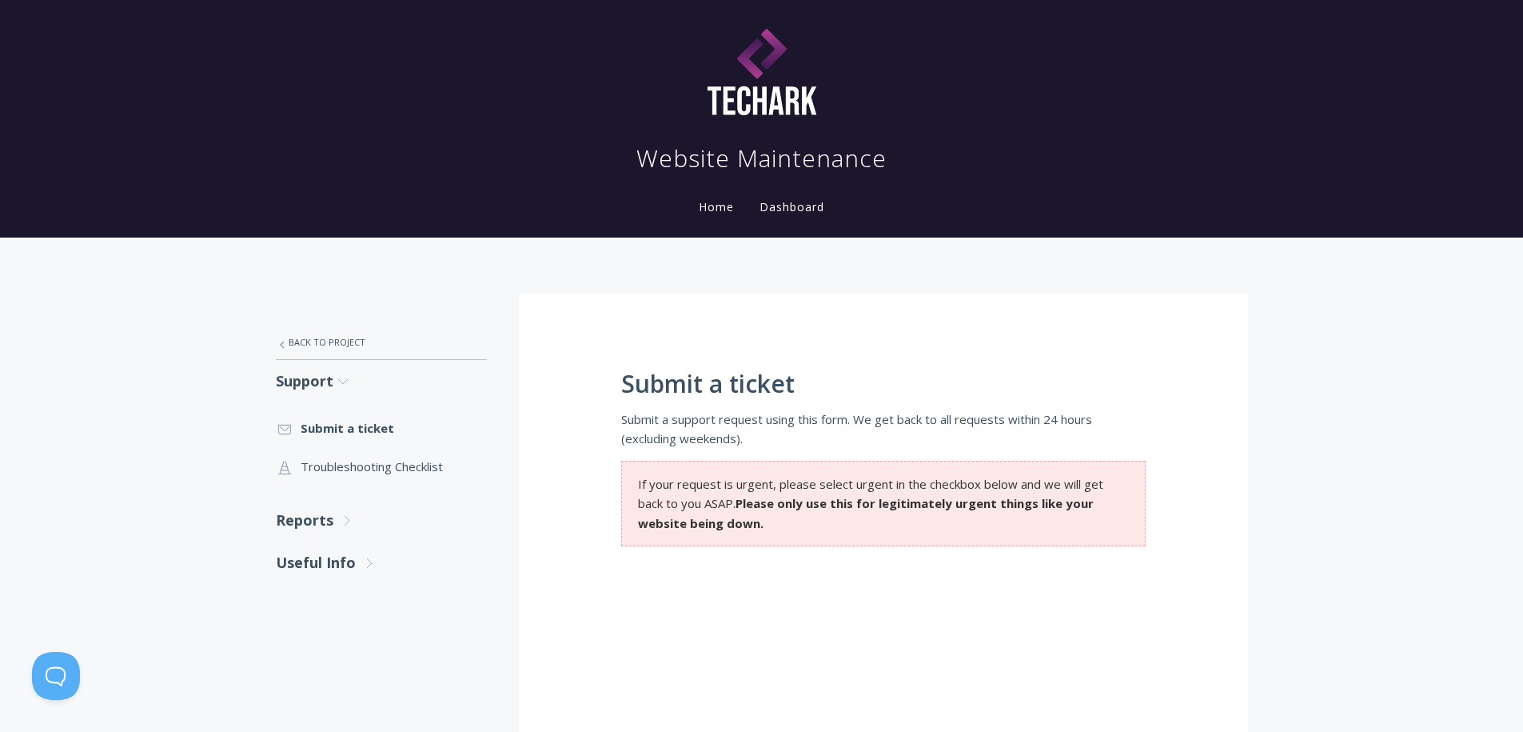
click at [774, 209] on link "Dashboard" at bounding box center [791, 206] width 71 height 15
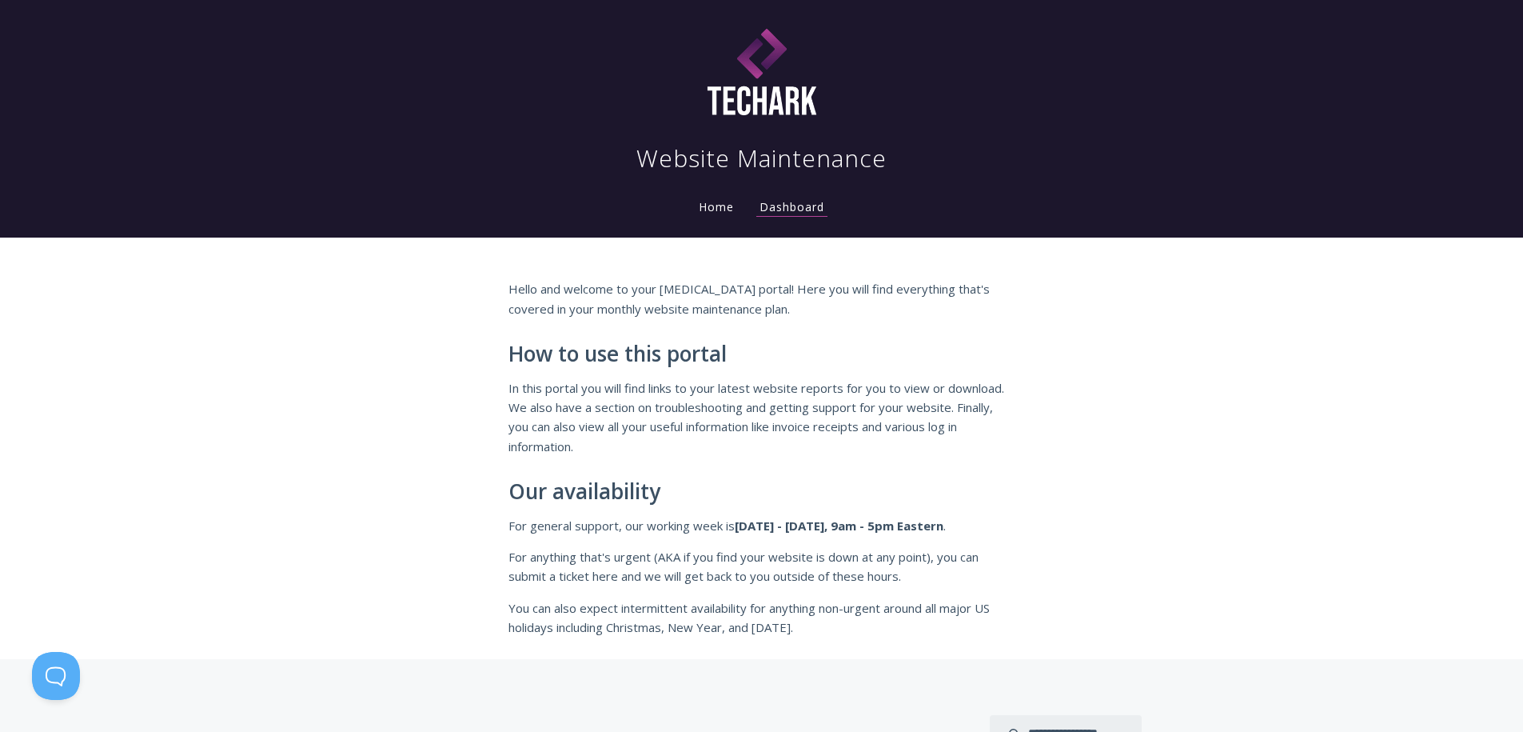
click at [720, 210] on link "Home" at bounding box center [717, 206] width 42 height 15
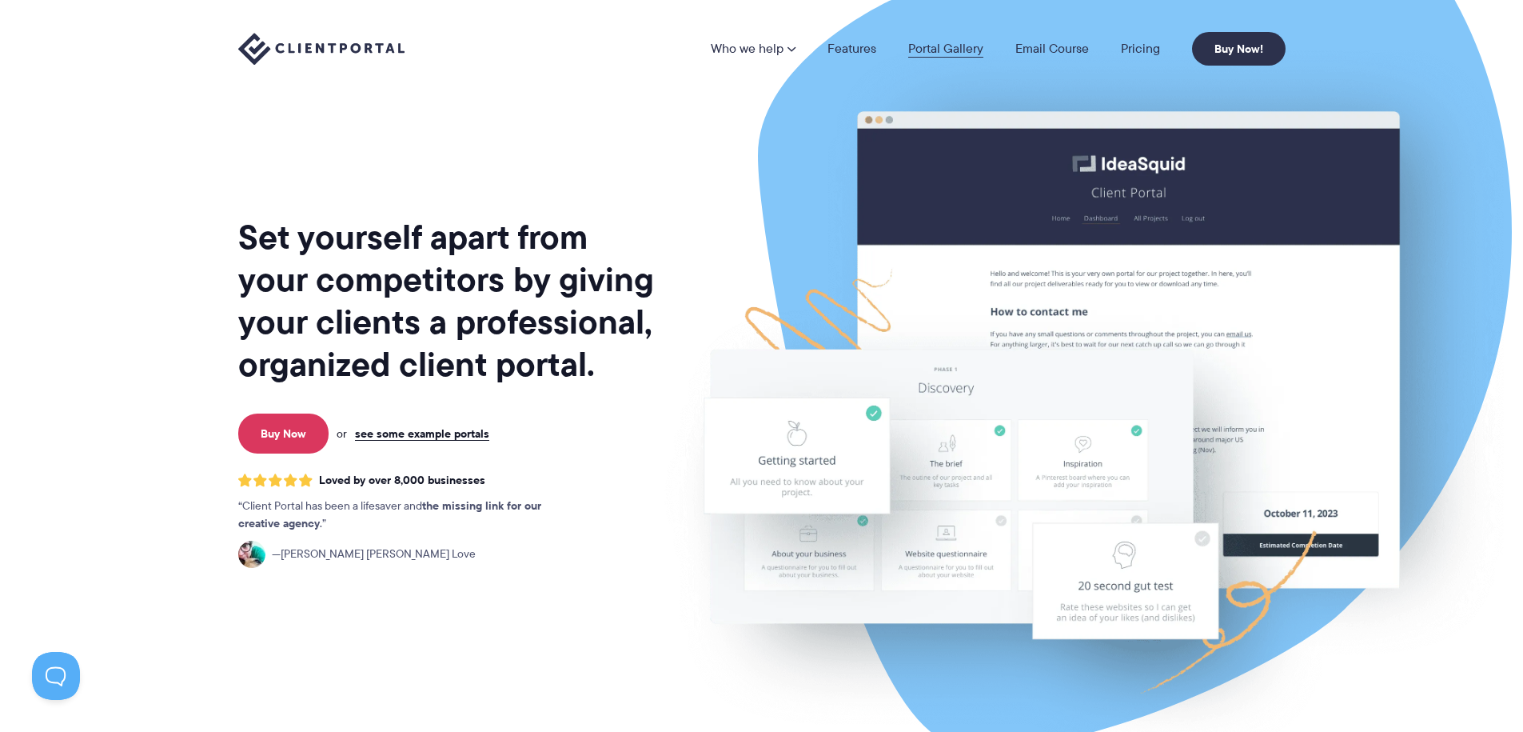
click at [953, 45] on link "Portal Gallery" at bounding box center [945, 48] width 75 height 13
